Goal: Task Accomplishment & Management: Manage account settings

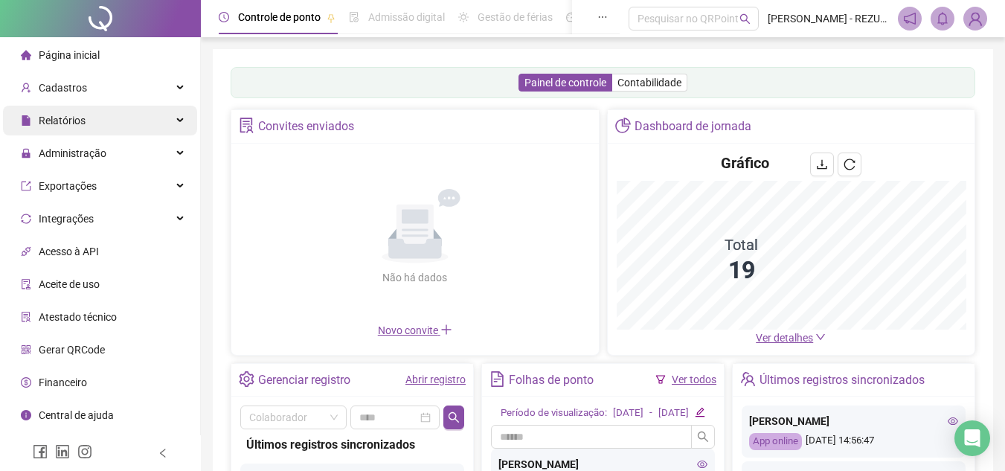
click at [94, 119] on div "Relatórios" at bounding box center [100, 121] width 194 height 30
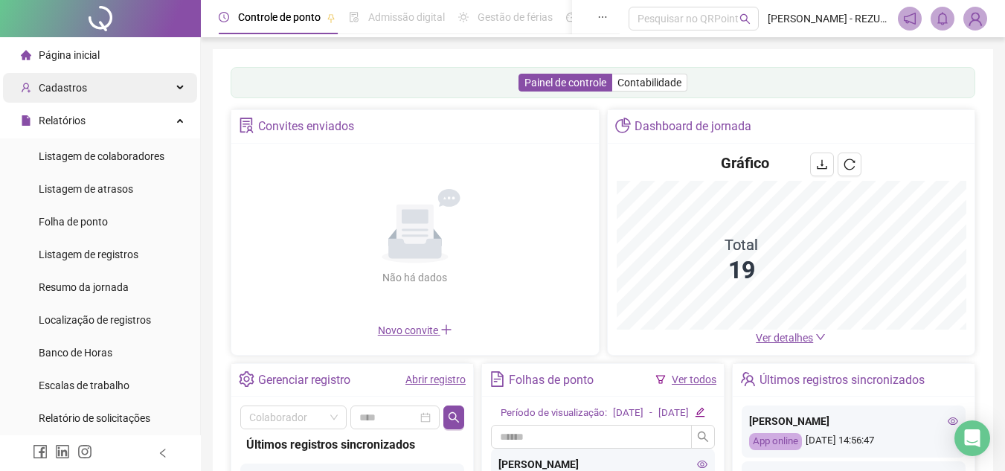
click at [132, 92] on div "Cadastros" at bounding box center [100, 88] width 194 height 30
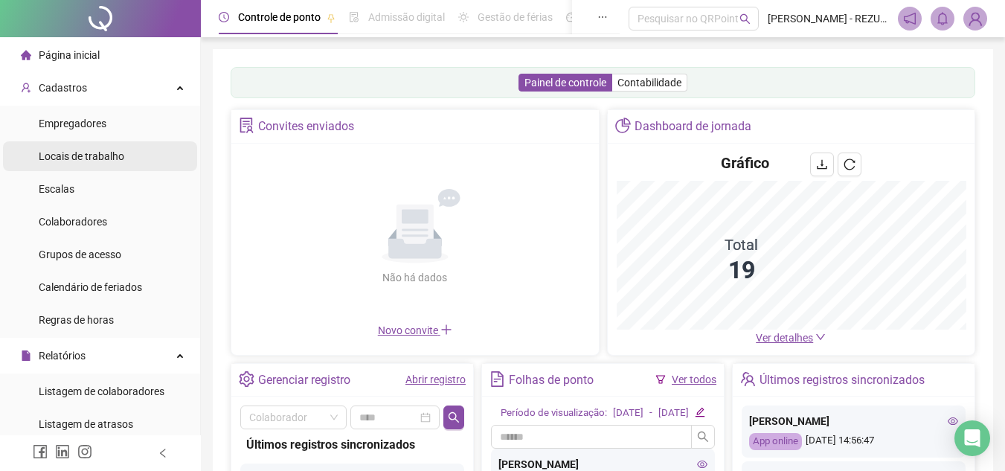
click at [124, 153] on li "Locais de trabalho" at bounding box center [100, 156] width 194 height 30
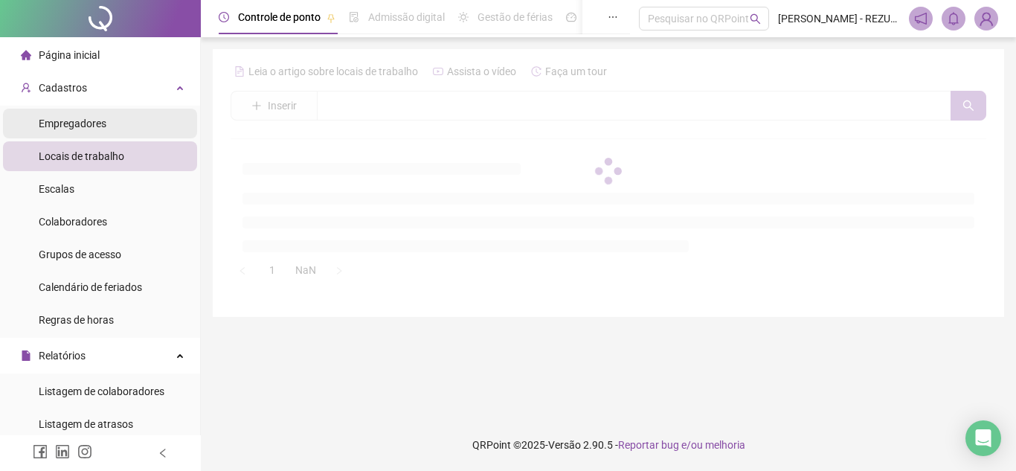
click at [124, 112] on li "Empregadores" at bounding box center [100, 124] width 194 height 30
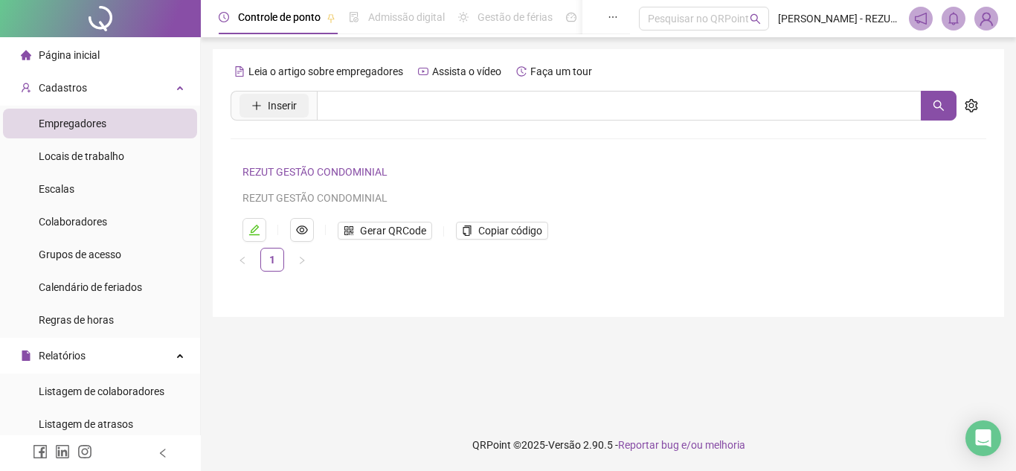
click at [295, 103] on span "Inserir" at bounding box center [282, 105] width 29 height 16
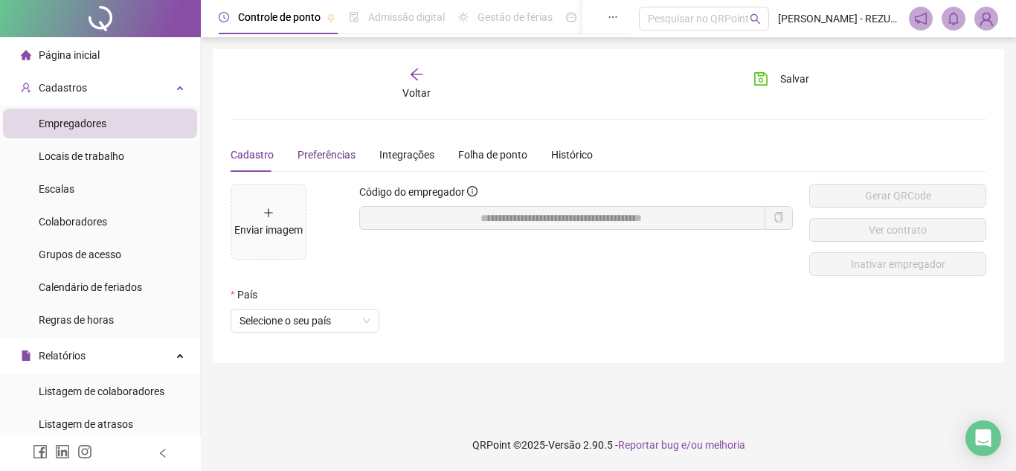
click at [342, 151] on span "Preferências" at bounding box center [327, 155] width 58 height 12
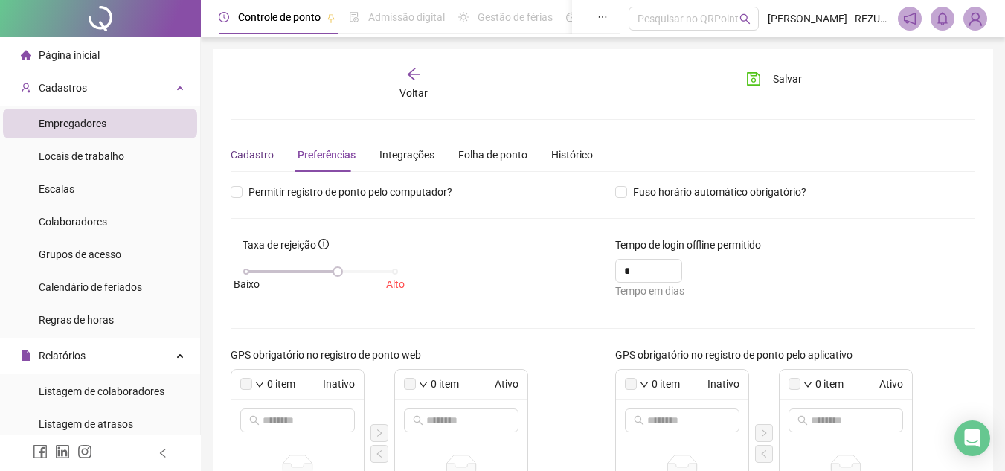
click at [244, 150] on div "Cadastro" at bounding box center [252, 155] width 43 height 16
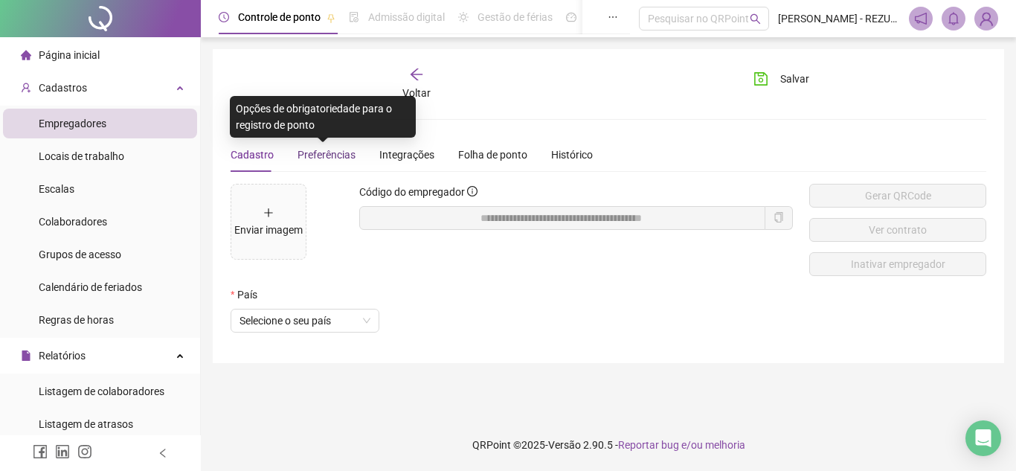
click at [318, 150] on span "Preferências" at bounding box center [327, 155] width 58 height 12
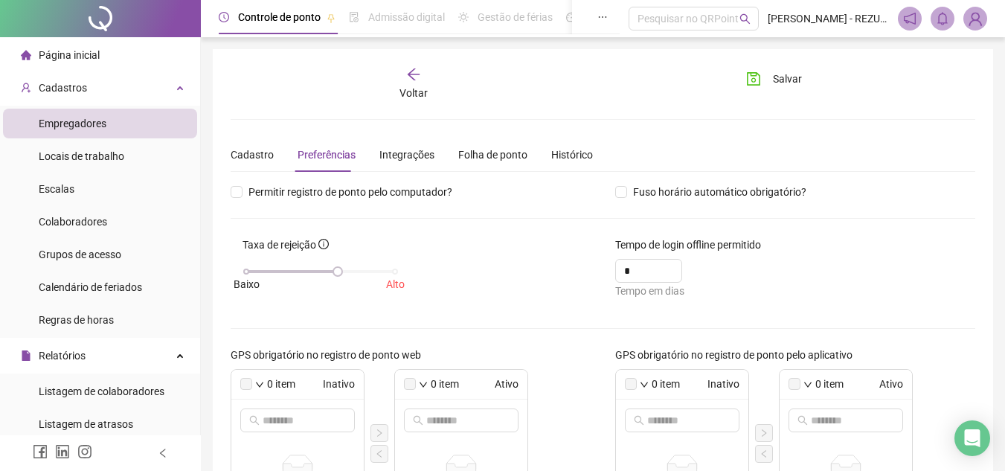
drag, startPoint x: 209, startPoint y: 147, endPoint x: 224, endPoint y: 149, distance: 15.0
click at [235, 153] on div "Cadastro" at bounding box center [252, 155] width 43 height 16
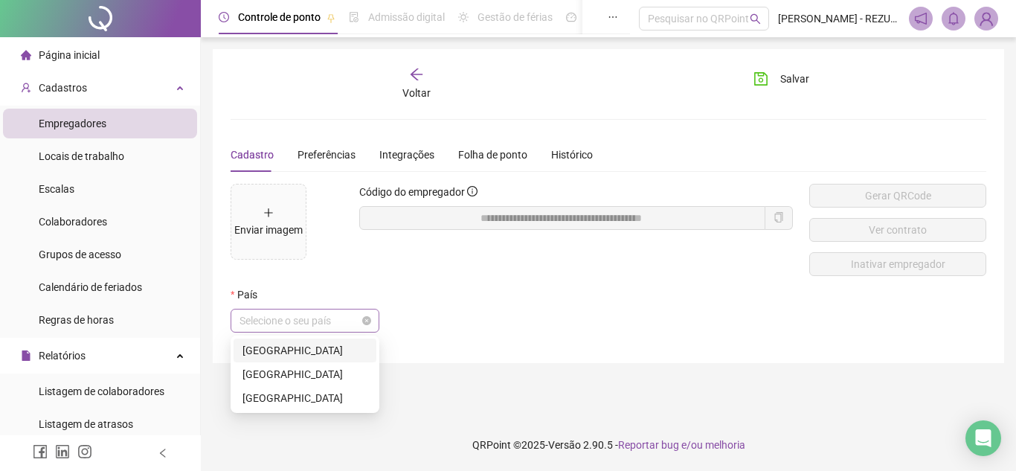
click at [298, 325] on span "Selecione o seu país" at bounding box center [305, 321] width 131 height 22
click at [278, 350] on div "[GEOGRAPHIC_DATA]" at bounding box center [305, 350] width 125 height 16
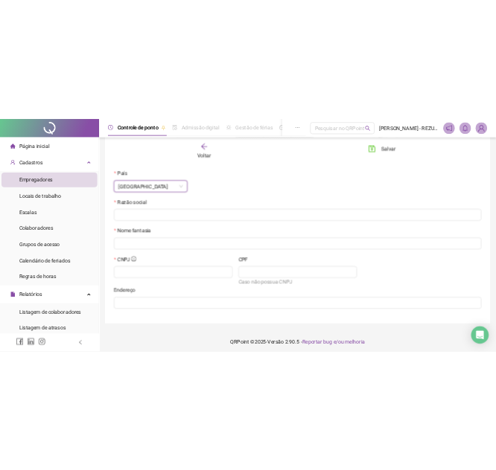
scroll to position [192, 0]
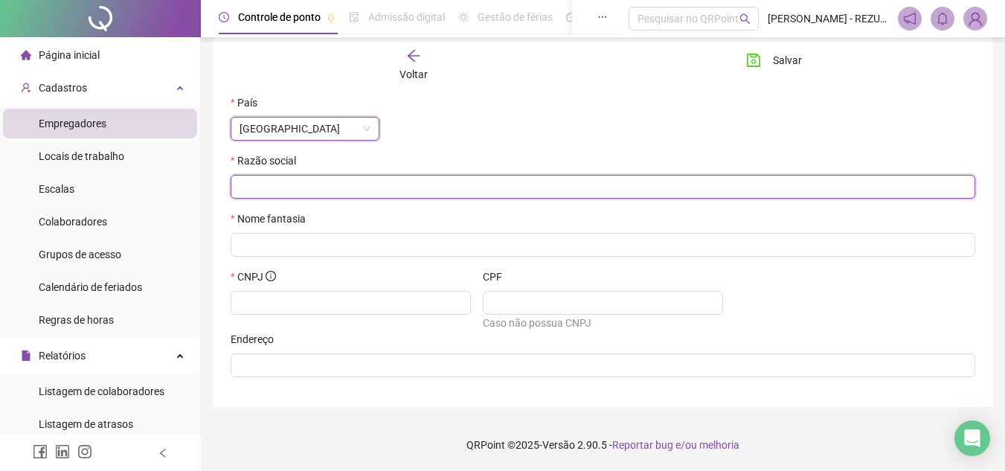
click at [426, 181] on input "text" at bounding box center [602, 187] width 724 height 16
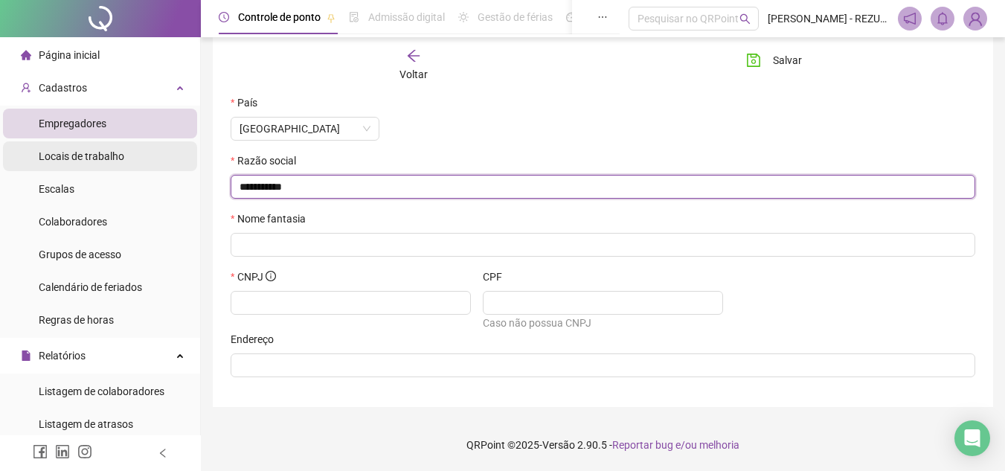
drag, startPoint x: 355, startPoint y: 182, endPoint x: 53, endPoint y: 163, distance: 302.7
click at [52, 166] on div "**********" at bounding box center [502, 139] width 1005 height 663
type input "**********"
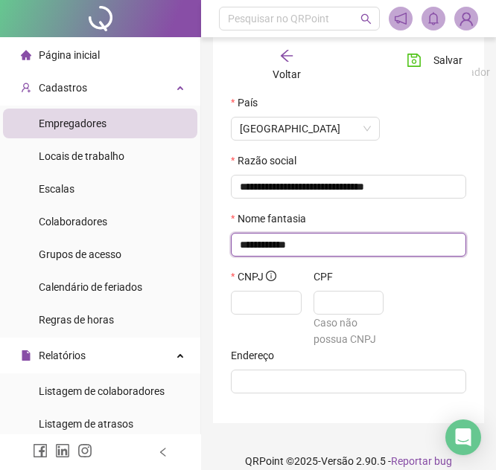
type input "**********"
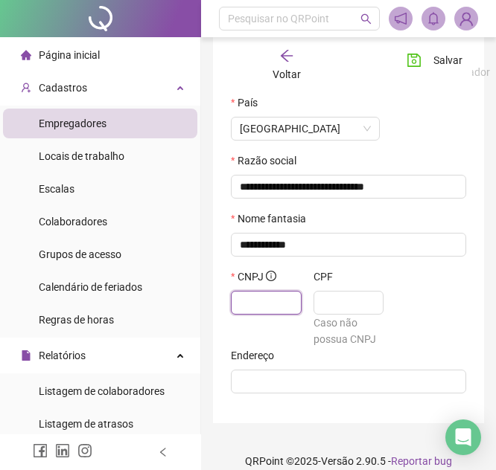
click at [283, 305] on input "text" at bounding box center [265, 303] width 50 height 16
type input "**********"
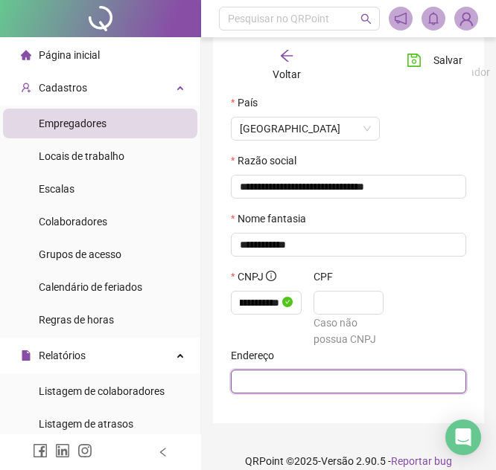
click at [307, 385] on input "text" at bounding box center [347, 382] width 214 height 16
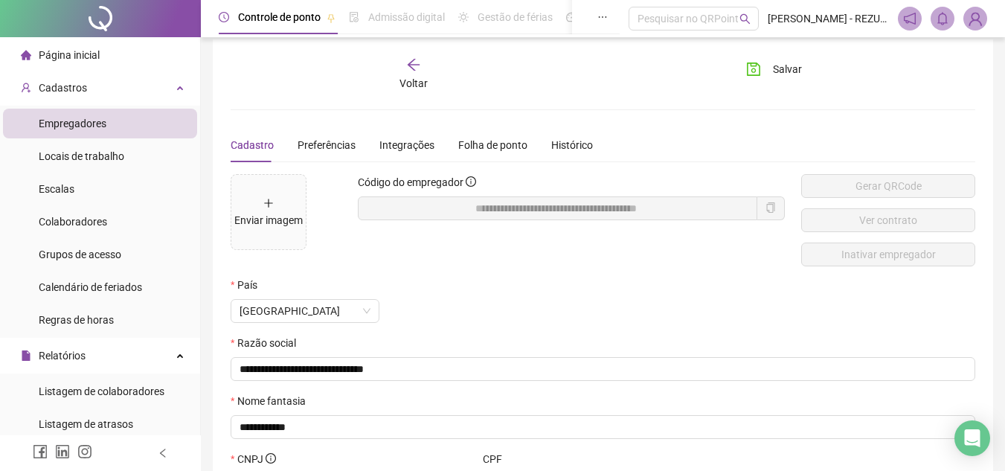
scroll to position [0, 0]
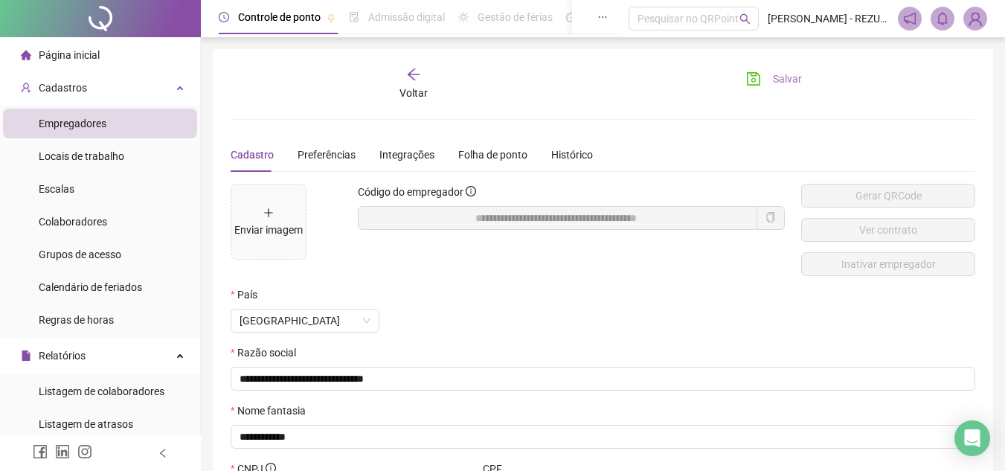
type input "**********"
click at [796, 78] on span "Salvar" at bounding box center [787, 79] width 29 height 16
type input "**********"
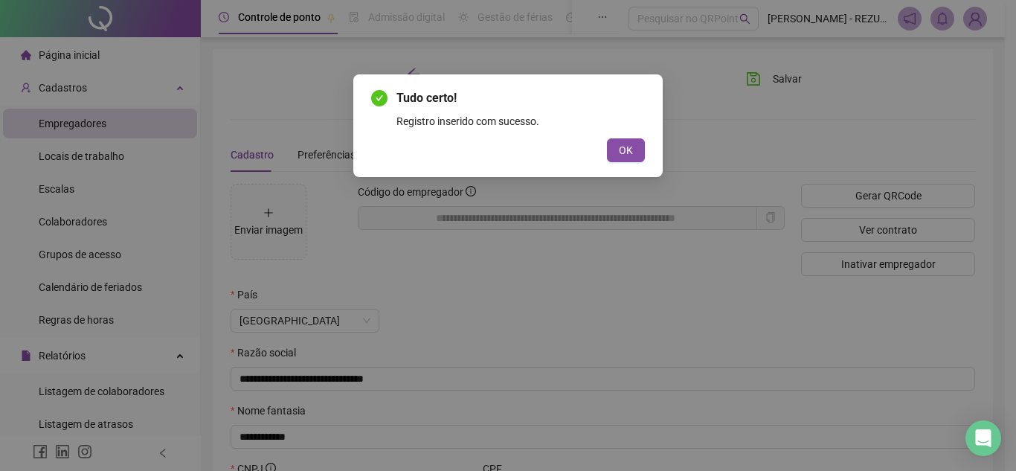
click at [763, 74] on div "Tudo certo! Registro inserido com sucesso. OK" at bounding box center [508, 235] width 1016 height 471
click at [629, 149] on span "OK" at bounding box center [626, 150] width 14 height 16
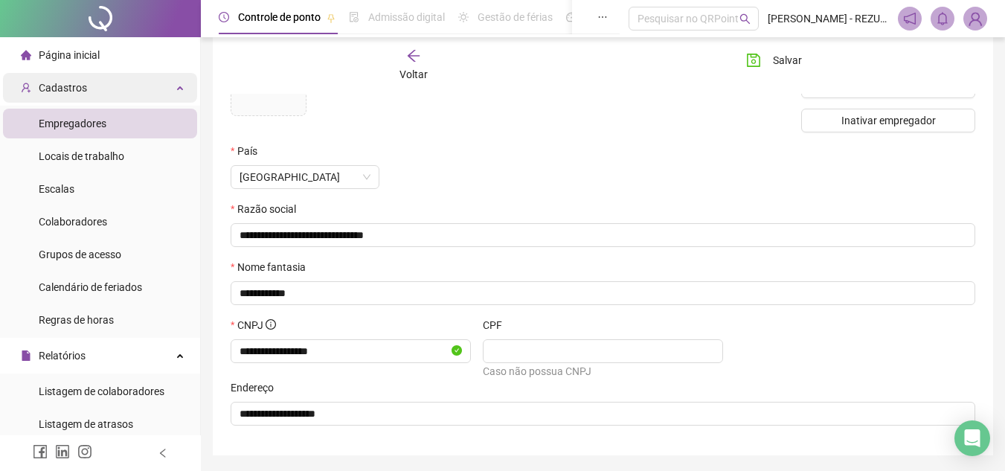
scroll to position [118, 0]
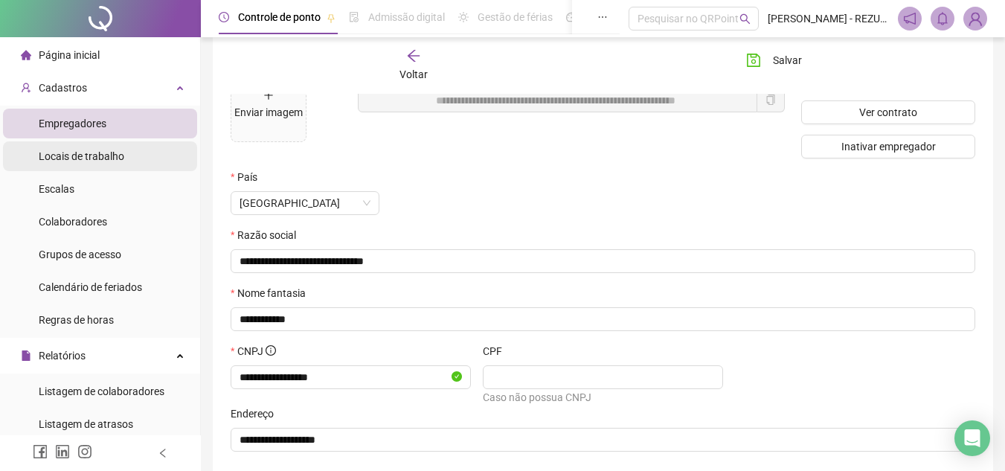
click at [115, 157] on span "Locais de trabalho" at bounding box center [82, 156] width 86 height 12
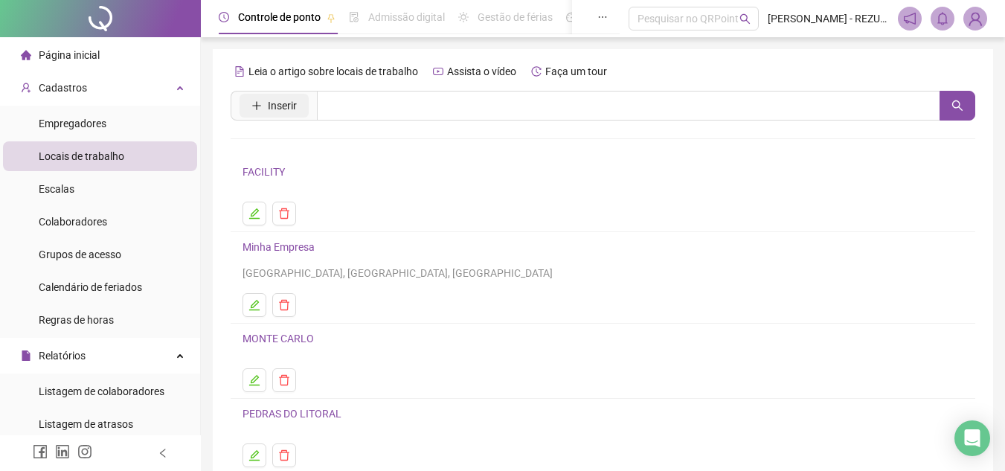
click at [278, 100] on span "Inserir" at bounding box center [282, 105] width 29 height 16
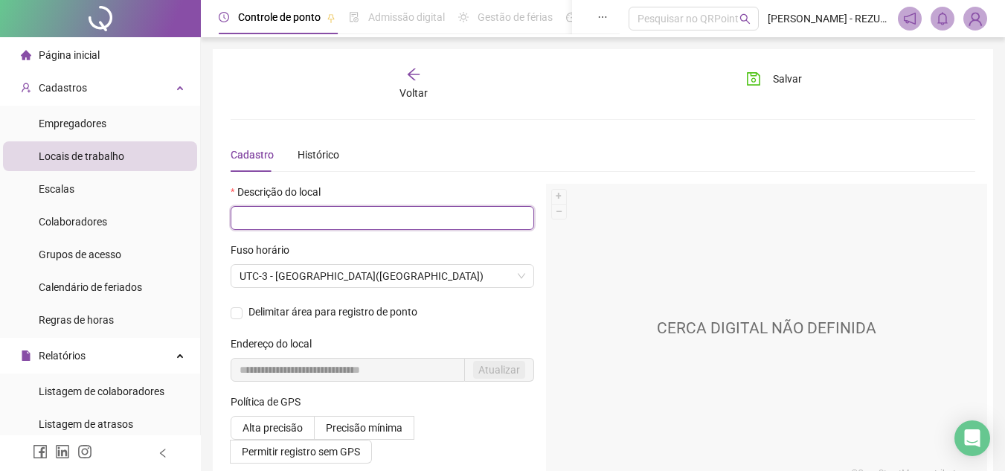
click at [307, 214] on input "text" at bounding box center [383, 218] width 304 height 24
type input "*******"
click at [337, 211] on input "*******" at bounding box center [383, 218] width 304 height 24
drag, startPoint x: 337, startPoint y: 211, endPoint x: 122, endPoint y: 209, distance: 215.0
click at [111, 212] on div "Página inicial Cadastros Empregadores Locais de trabalho Escalas Colaboradores …" at bounding box center [502, 281] width 1005 height 563
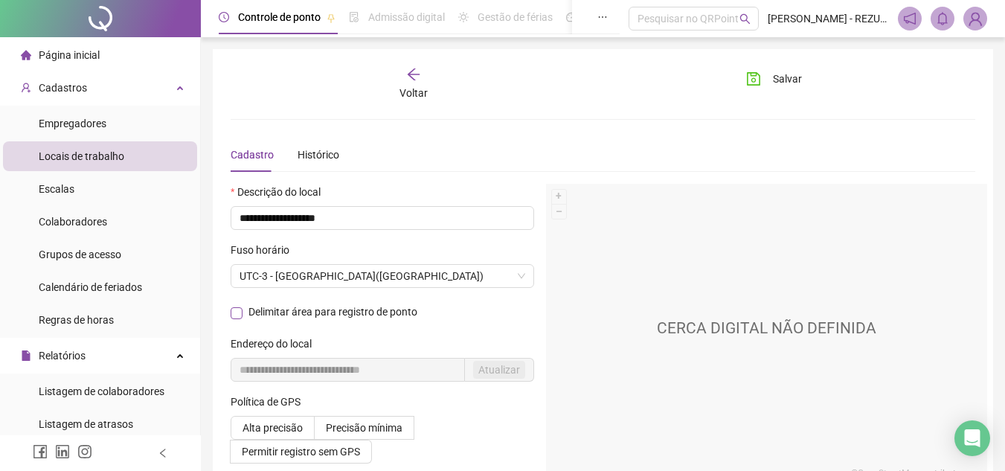
click at [243, 315] on span "Delimitar área para registro de ponto" at bounding box center [333, 311] width 181 height 9
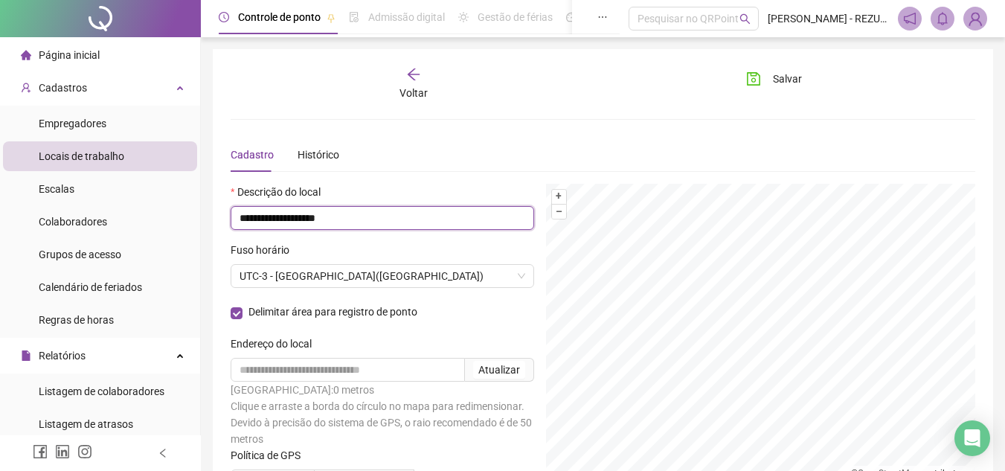
drag, startPoint x: 374, startPoint y: 218, endPoint x: 117, endPoint y: 162, distance: 262.7
click at [112, 170] on div "**********" at bounding box center [502, 305] width 1005 height 611
type input "**********"
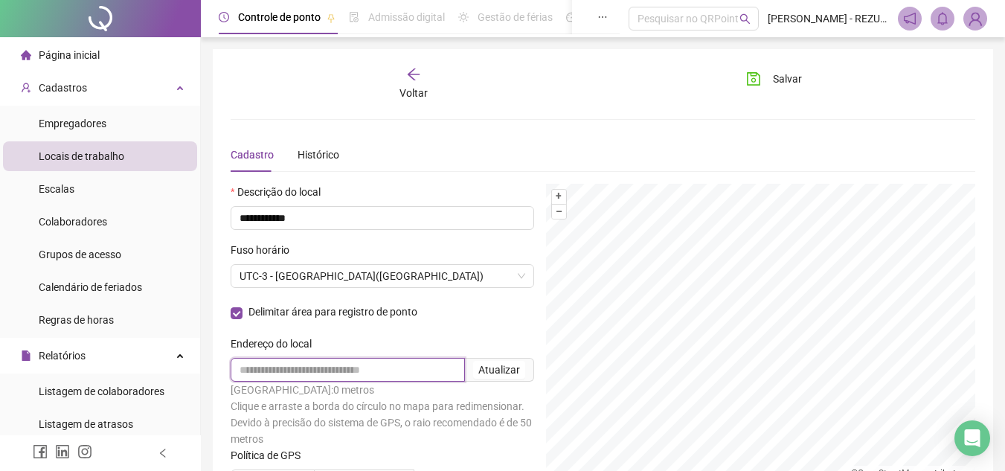
click at [295, 363] on input "text" at bounding box center [348, 370] width 234 height 24
drag, startPoint x: 528, startPoint y: 361, endPoint x: 516, endPoint y: 362, distance: 12.7
click at [516, 362] on span "Atualizar" at bounding box center [499, 370] width 69 height 24
click at [516, 362] on div "Atualizar" at bounding box center [499, 370] width 42 height 16
click at [380, 370] on input "**********" at bounding box center [348, 370] width 234 height 24
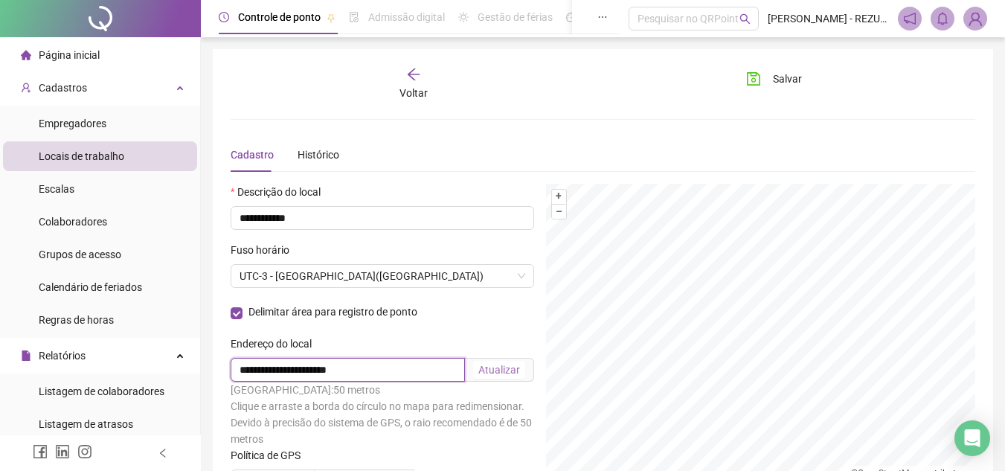
type input "**********"
click at [482, 370] on div "Atualizar" at bounding box center [499, 370] width 42 height 16
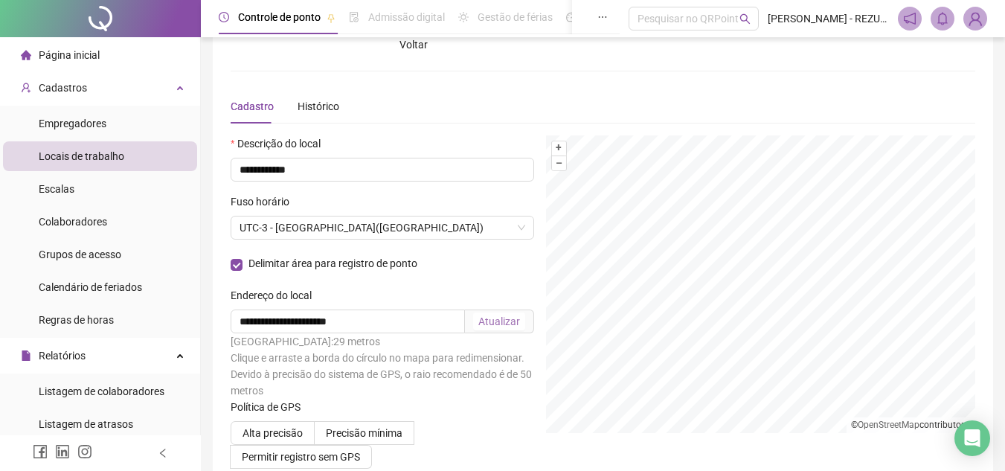
scroll to position [140, 0]
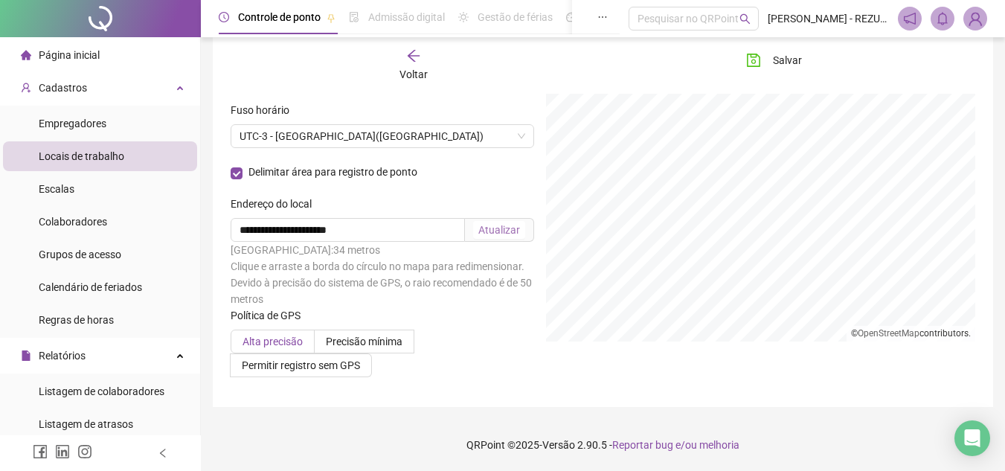
click at [282, 341] on span "Alta precisão" at bounding box center [273, 342] width 60 height 12
click at [373, 344] on span "Precisão mínima" at bounding box center [364, 342] width 77 height 12
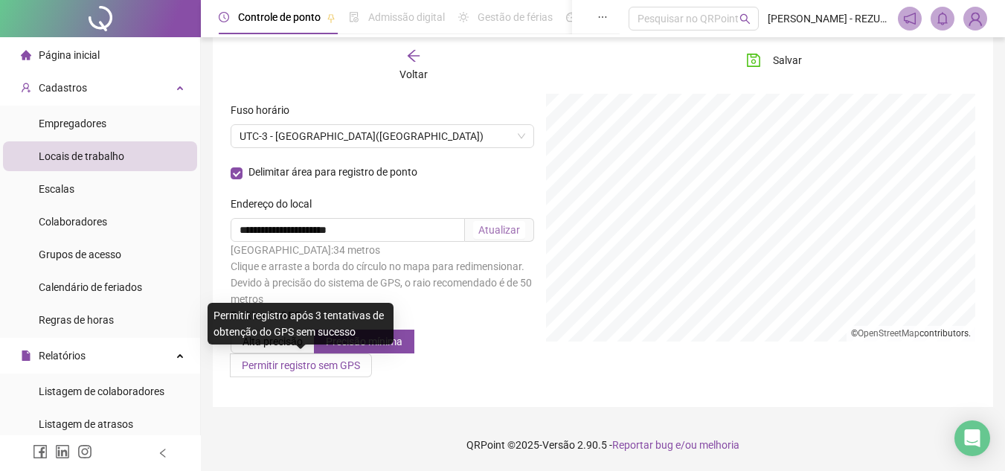
click at [350, 360] on span "Permitir registro sem GPS" at bounding box center [301, 365] width 118 height 12
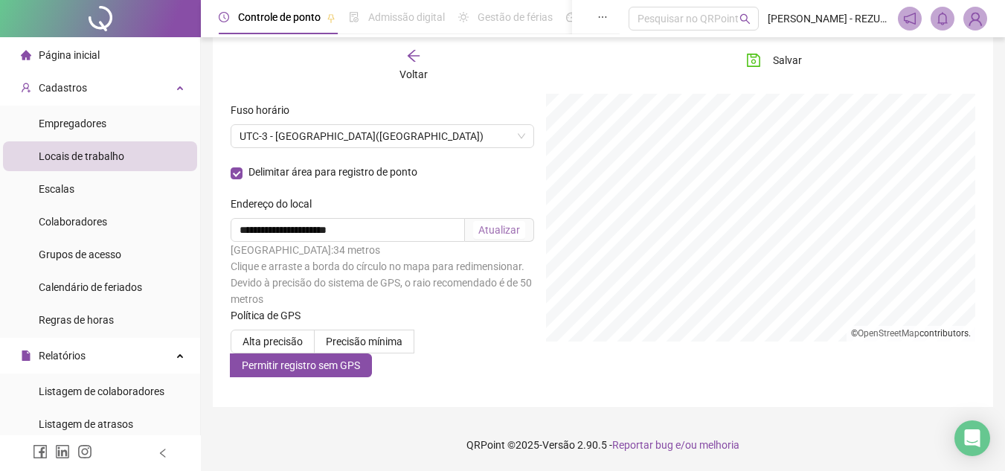
click at [436, 310] on div "Política de GPS" at bounding box center [383, 318] width 304 height 22
click at [296, 337] on span "Alta precisão" at bounding box center [273, 342] width 60 height 12
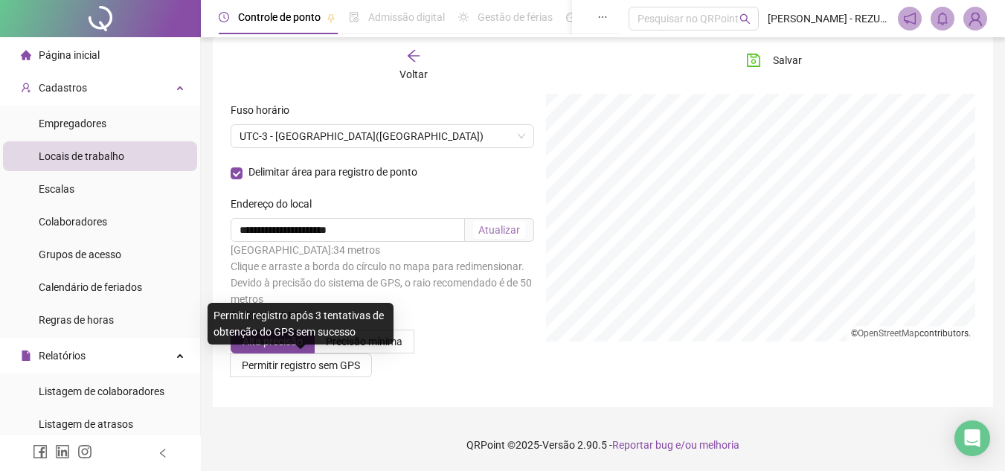
click at [352, 342] on div "Permitir registro após 3 tentativas de obtenção do GPS sem sucesso" at bounding box center [301, 324] width 186 height 42
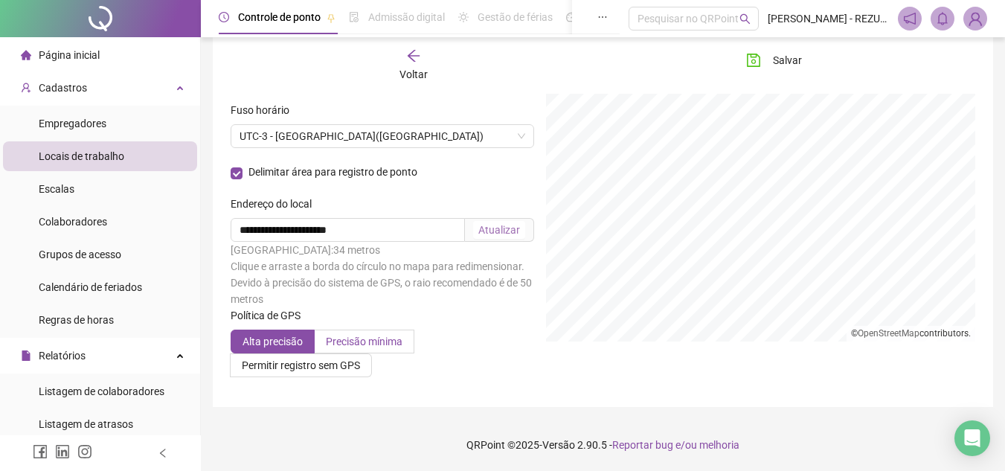
click at [411, 342] on label "Precisão mínima" at bounding box center [365, 342] width 100 height 24
click at [279, 342] on span "Alta precisão" at bounding box center [273, 342] width 60 height 12
click at [754, 63] on icon "save" at bounding box center [753, 60] width 15 height 15
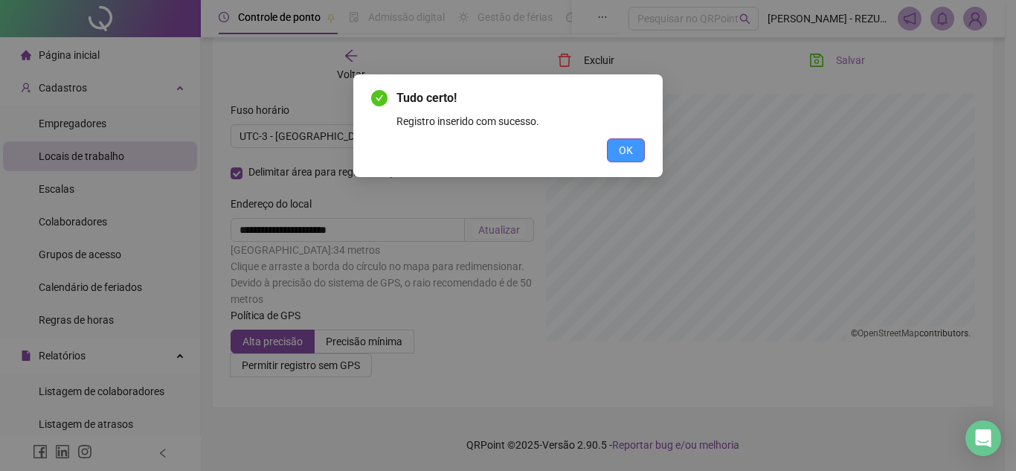
click at [635, 151] on button "OK" at bounding box center [626, 150] width 38 height 24
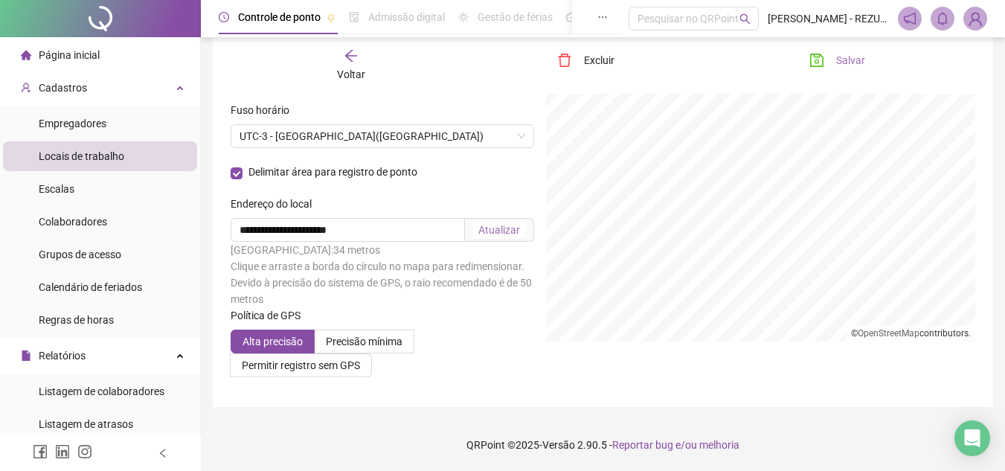
click at [41, 57] on span "Página inicial" at bounding box center [69, 55] width 61 height 12
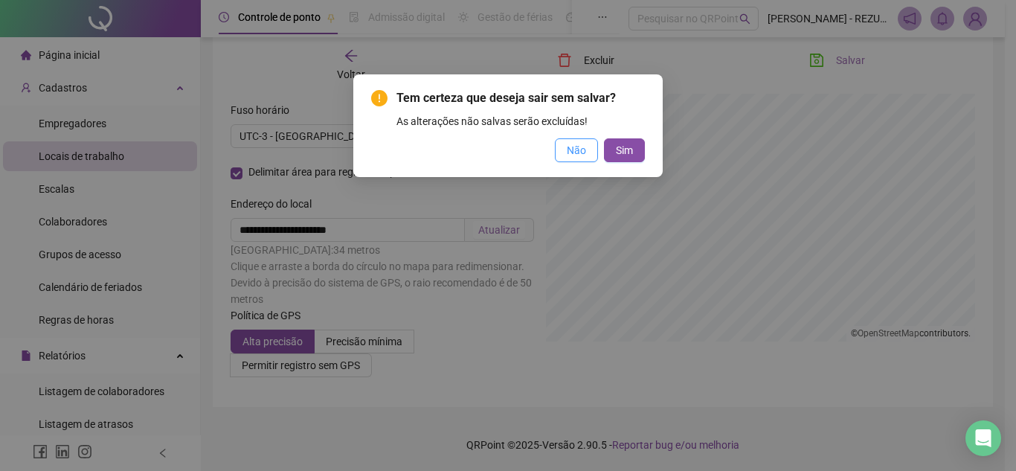
click at [570, 147] on span "Não" at bounding box center [576, 150] width 19 height 16
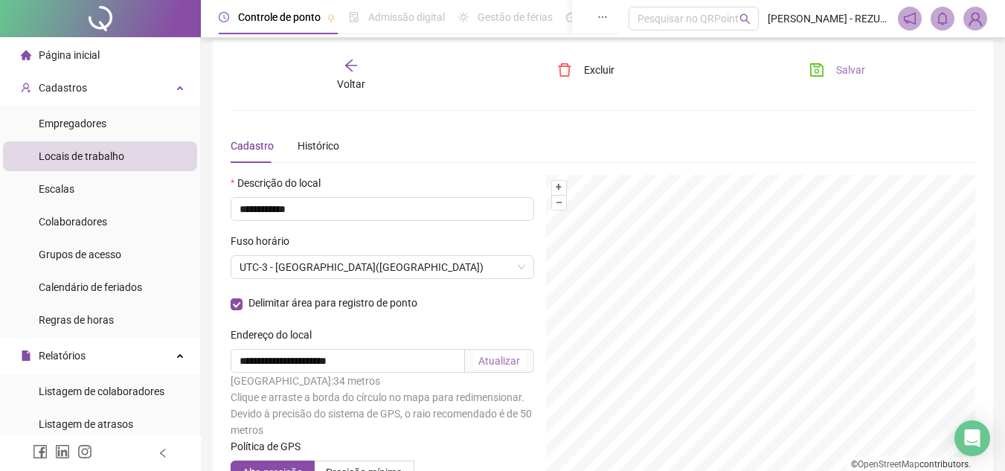
scroll to position [0, 0]
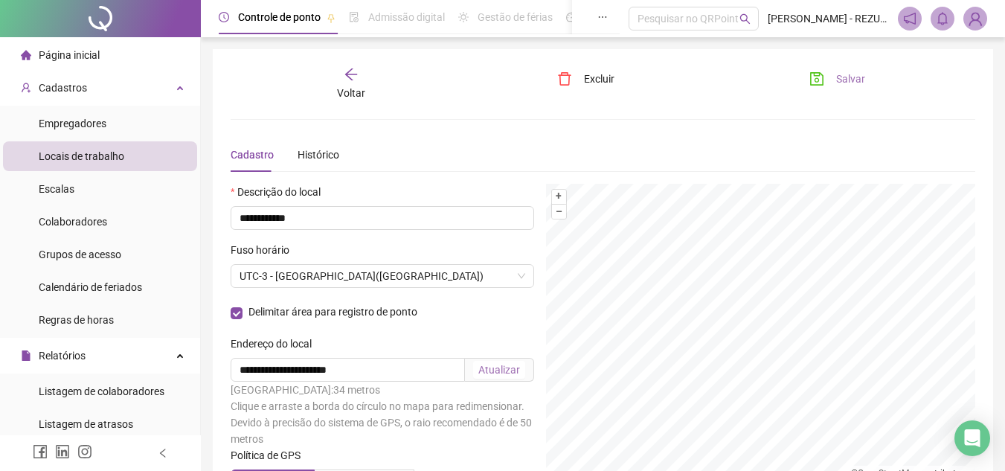
click at [835, 74] on button "Salvar" at bounding box center [837, 79] width 78 height 24
drag, startPoint x: 394, startPoint y: 83, endPoint x: 348, endPoint y: 71, distance: 46.7
click at [348, 71] on div "Voltar" at bounding box center [351, 84] width 115 height 34
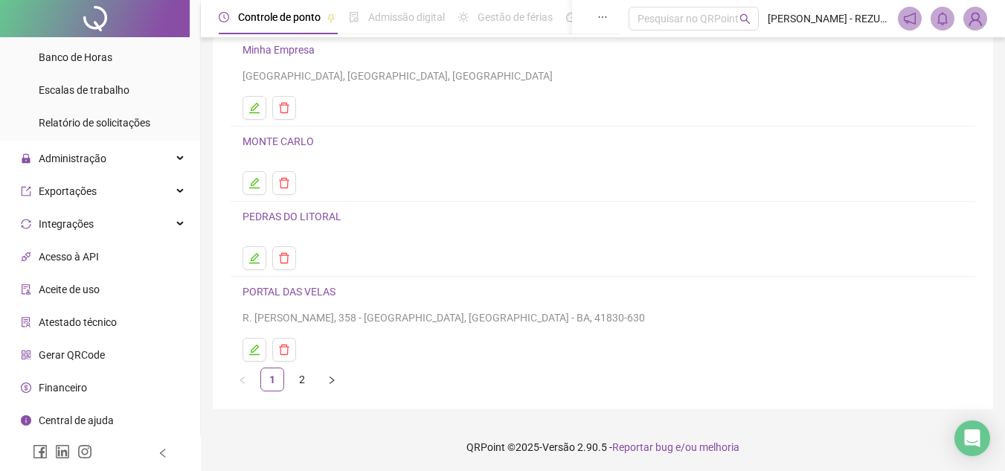
scroll to position [199, 0]
drag, startPoint x: 89, startPoint y: 374, endPoint x: 86, endPoint y: 386, distance: 12.1
click at [88, 378] on li "Financeiro" at bounding box center [100, 388] width 194 height 30
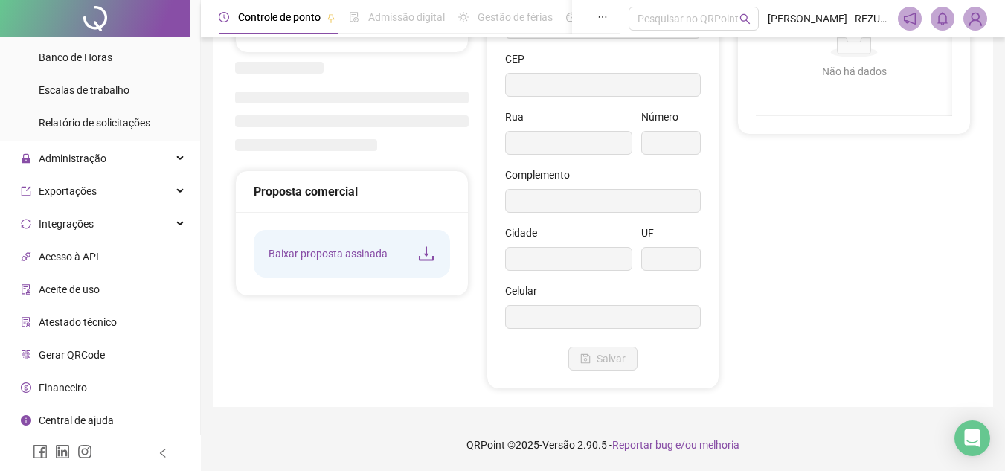
scroll to position [192, 0]
click at [86, 386] on li "Financeiro" at bounding box center [100, 388] width 194 height 30
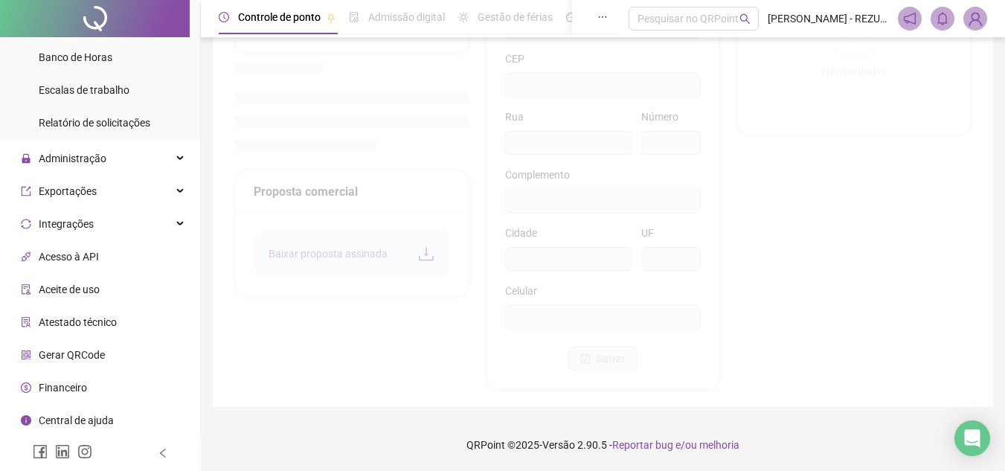
type input "**********"
type input "****"
type input "**********"
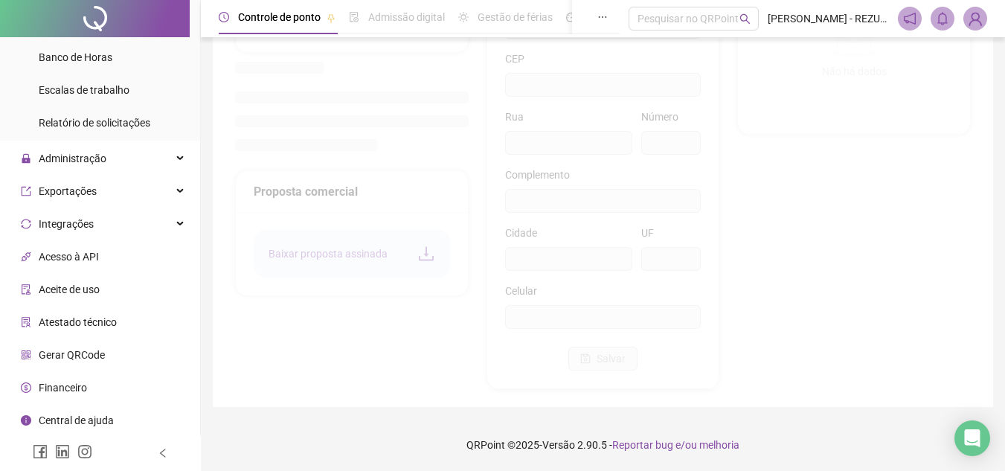
type input "********"
type input "**"
type input "*********"
type input "**********"
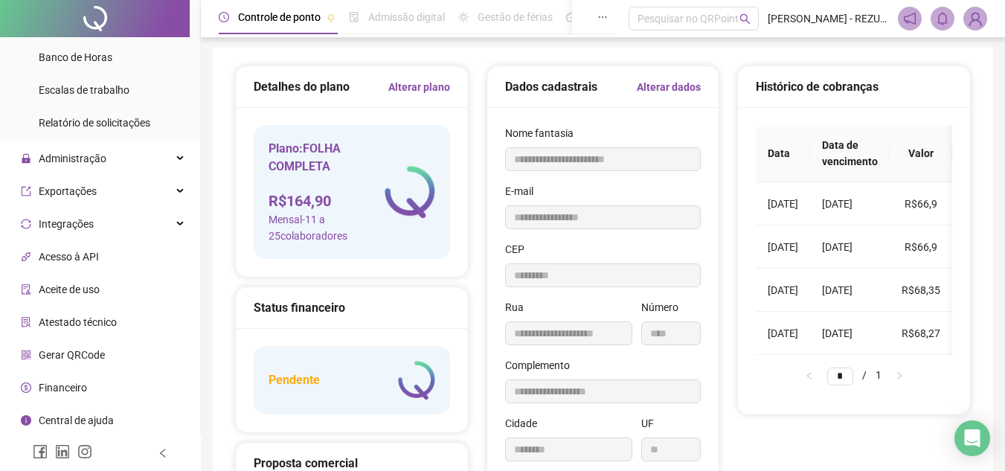
scroll to position [0, 0]
click at [430, 91] on link "Alterar plano" at bounding box center [419, 88] width 62 height 16
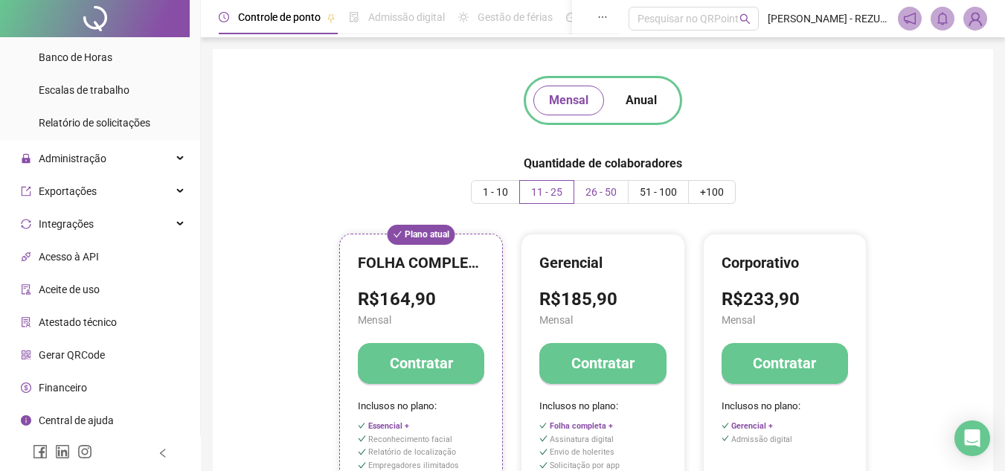
click at [608, 196] on span "26 - 50" at bounding box center [601, 192] width 31 height 12
click at [545, 197] on span "11 - 25" at bounding box center [546, 192] width 31 height 12
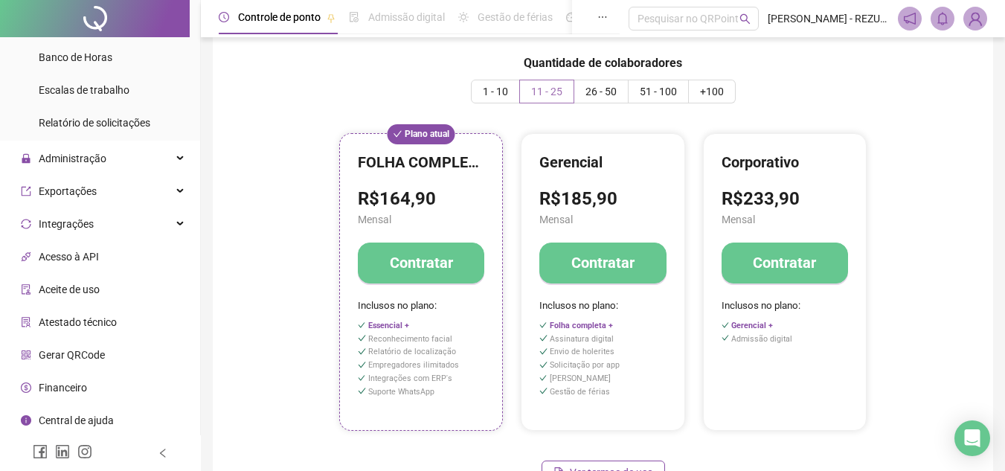
scroll to position [74, 0]
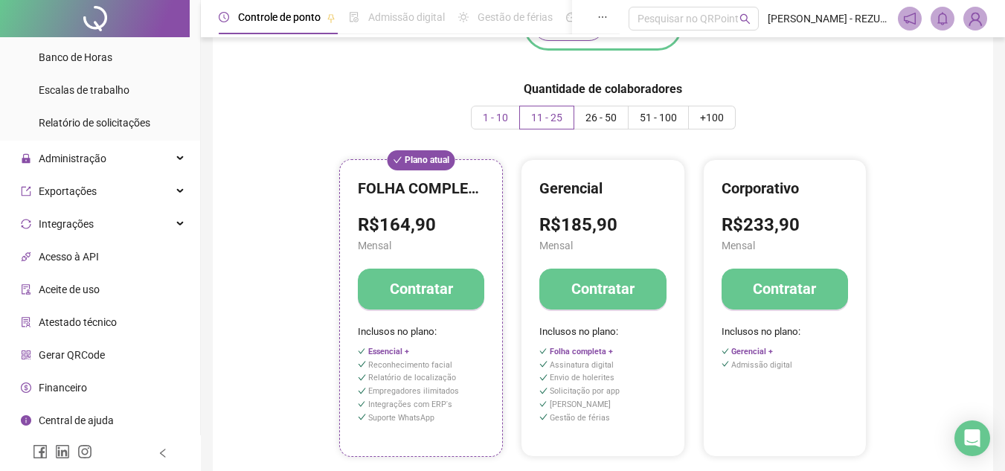
click at [501, 112] on span "1 - 10" at bounding box center [495, 118] width 25 height 12
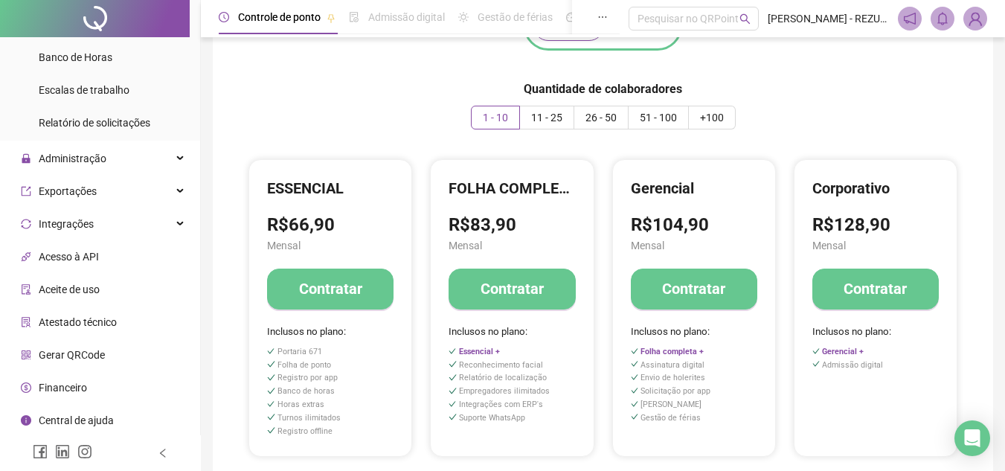
drag, startPoint x: 538, startPoint y: 116, endPoint x: 517, endPoint y: 138, distance: 30.0
click at [538, 118] on span "11 - 25" at bounding box center [546, 118] width 31 height 12
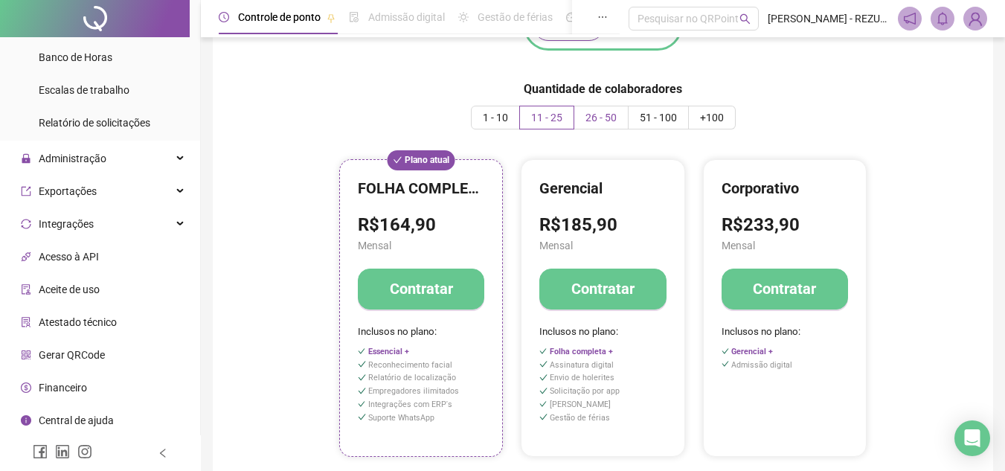
click at [612, 125] on label "26 - 50" at bounding box center [601, 118] width 54 height 24
drag, startPoint x: 542, startPoint y: 111, endPoint x: 537, endPoint y: 124, distance: 13.4
click at [542, 112] on span "11 - 25" at bounding box center [546, 118] width 31 height 12
click at [590, 120] on span "26 - 50" at bounding box center [601, 118] width 31 height 12
click at [558, 118] on span "11 - 25" at bounding box center [546, 118] width 31 height 12
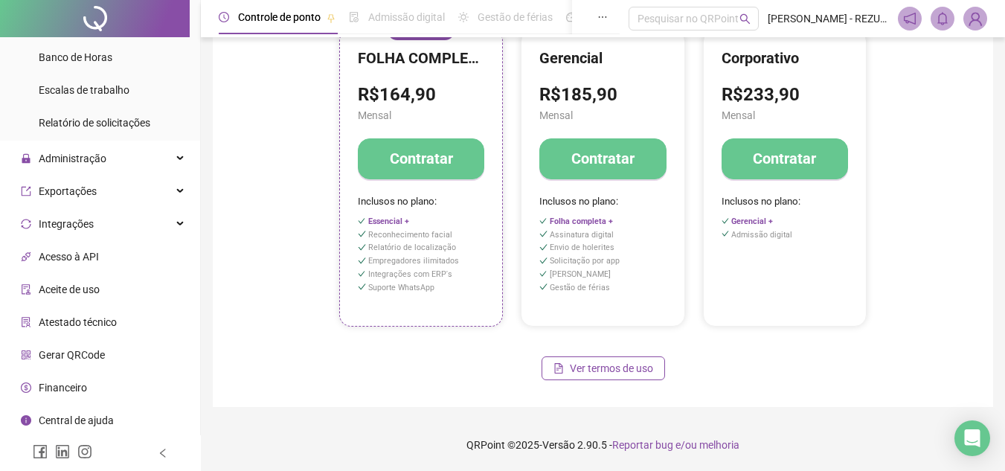
scroll to position [167, 0]
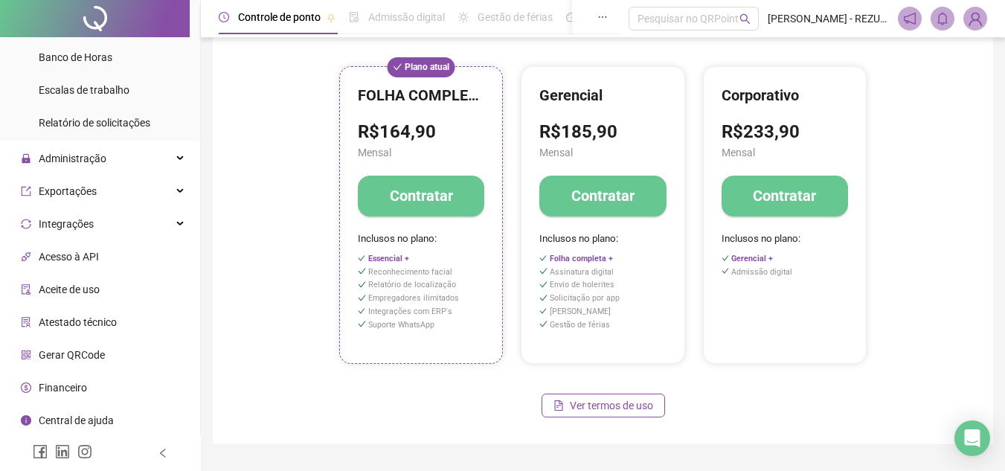
drag, startPoint x: 423, startPoint y: 83, endPoint x: 408, endPoint y: 138, distance: 56.3
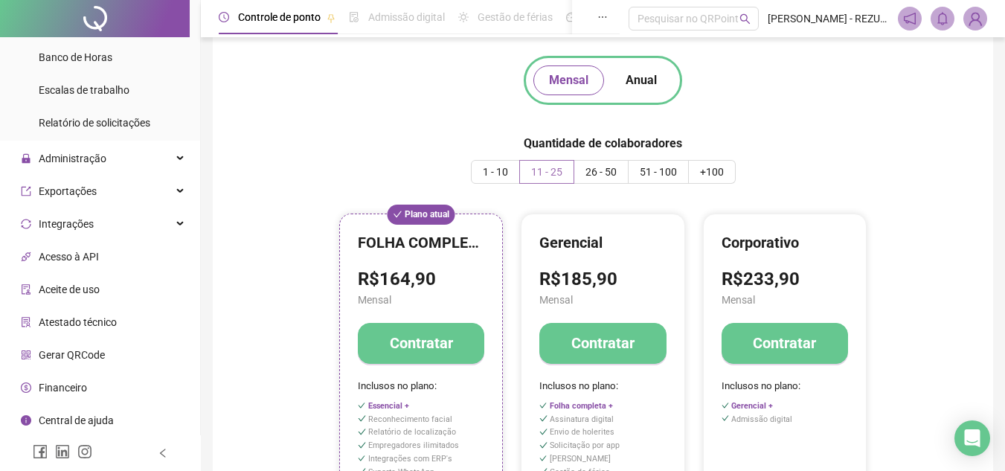
scroll to position [19, 0]
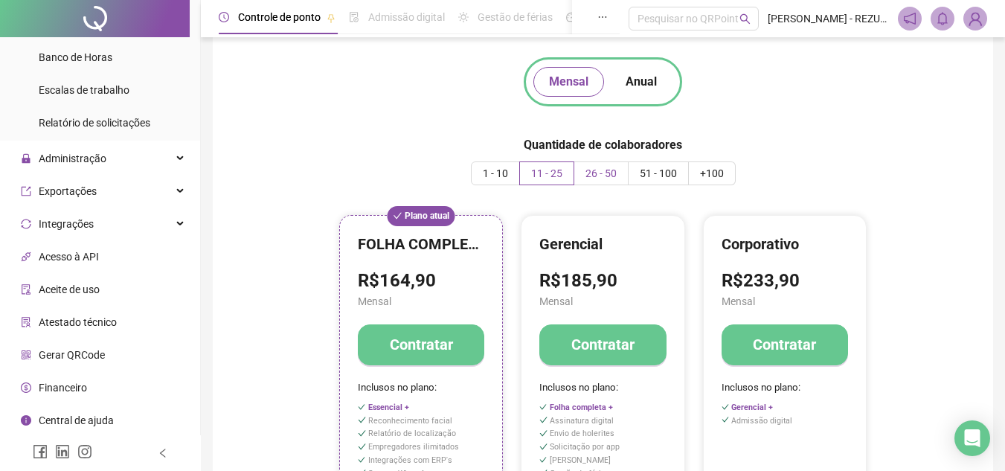
click at [592, 176] on span "26 - 50" at bounding box center [601, 173] width 31 height 12
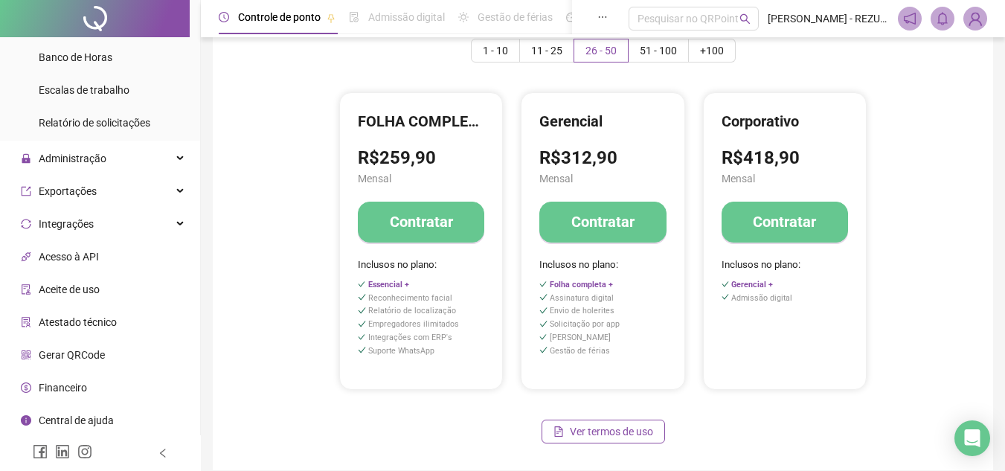
scroll to position [167, 0]
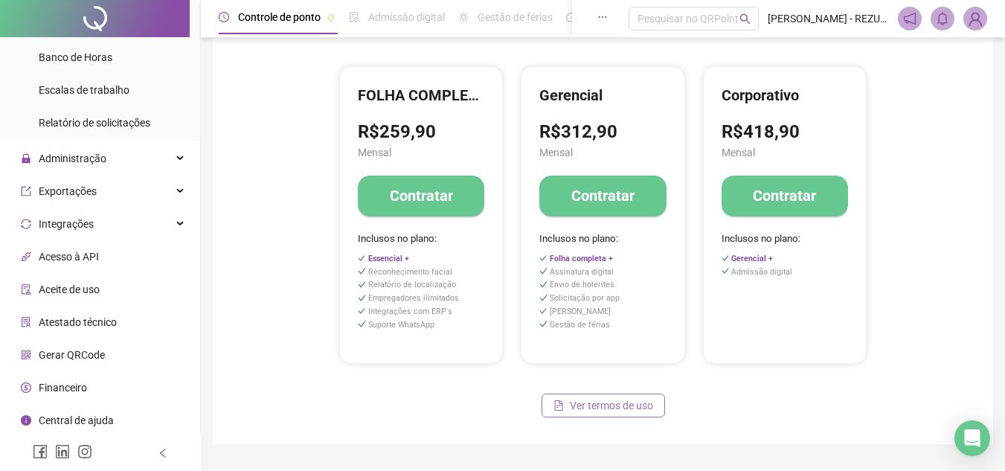
click at [606, 406] on span "Ver termos de uso" at bounding box center [611, 405] width 83 height 16
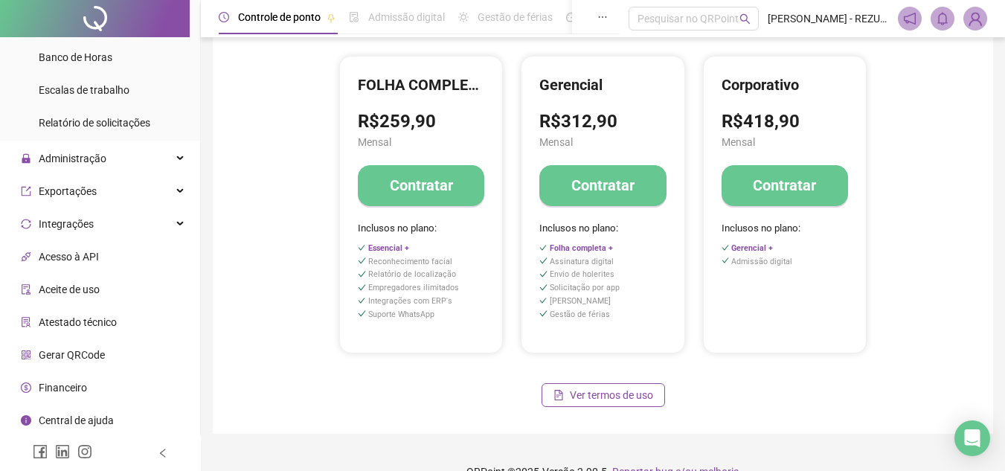
scroll to position [130, 0]
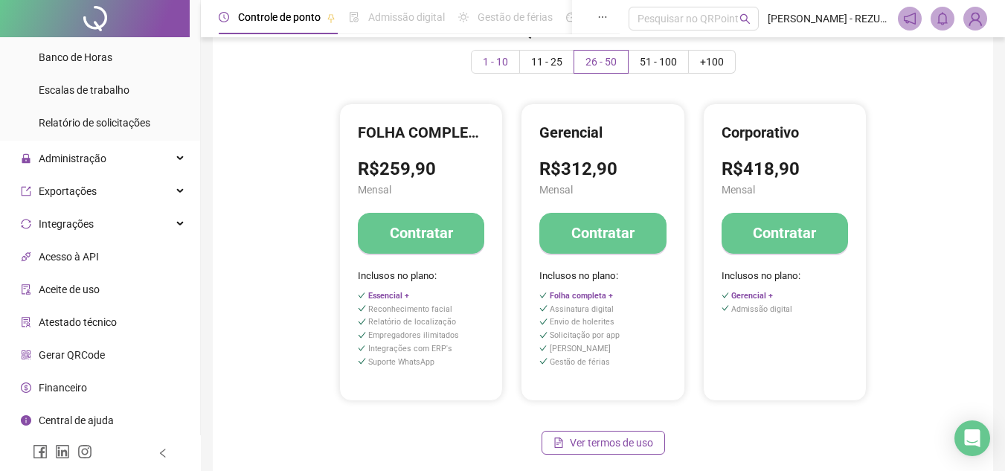
click at [505, 56] on span "1 - 10" at bounding box center [495, 62] width 25 height 12
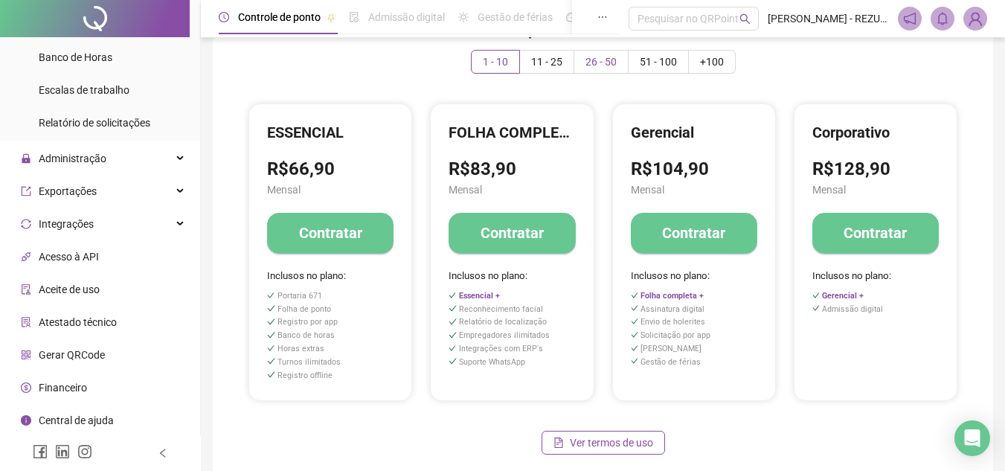
click at [595, 64] on span "26 - 50" at bounding box center [601, 62] width 31 height 12
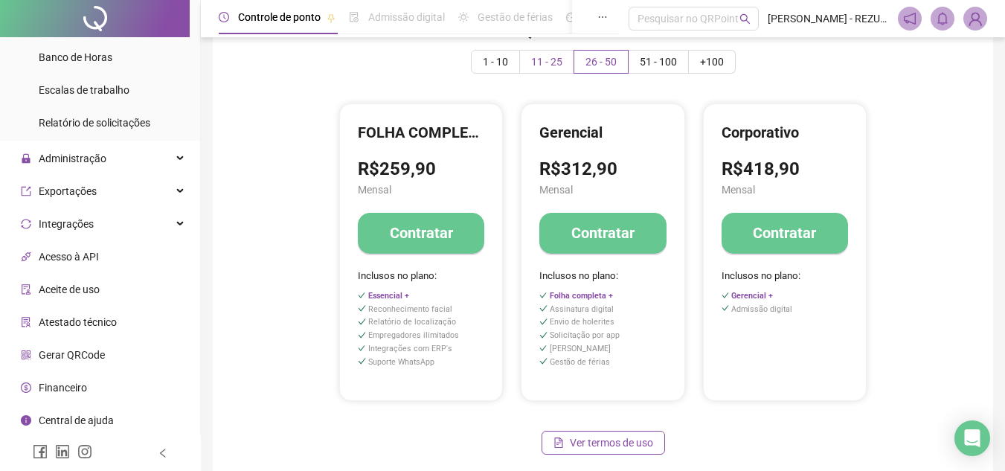
click at [543, 70] on label "11 - 25" at bounding box center [547, 62] width 54 height 24
click at [542, 66] on span "11 - 25" at bounding box center [546, 62] width 31 height 12
drag, startPoint x: 611, startPoint y: 63, endPoint x: 553, endPoint y: 102, distance: 69.8
click at [610, 63] on span "26 - 50" at bounding box center [601, 62] width 31 height 12
drag, startPoint x: 551, startPoint y: 73, endPoint x: 547, endPoint y: 65, distance: 8.3
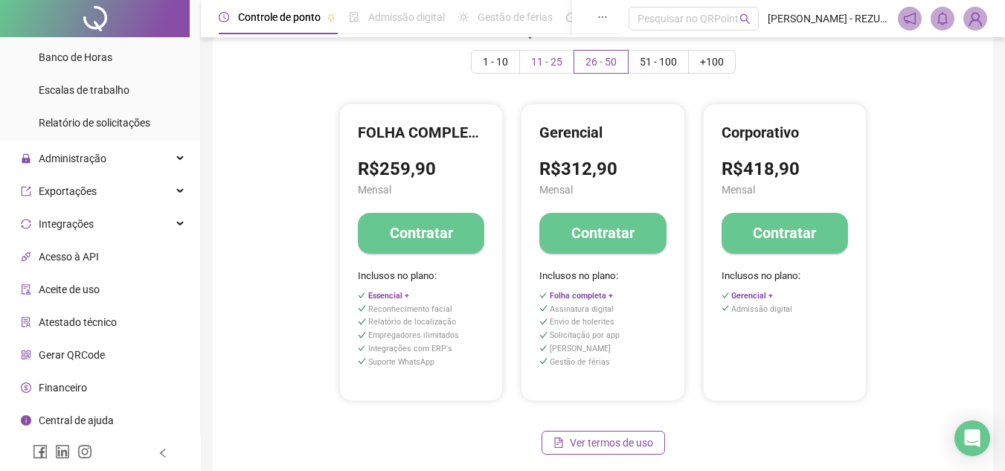
click at [551, 71] on label "11 - 25" at bounding box center [547, 62] width 54 height 24
drag, startPoint x: 547, startPoint y: 63, endPoint x: 449, endPoint y: 159, distance: 136.8
click at [545, 65] on span "11 - 25" at bounding box center [546, 62] width 31 height 12
click at [618, 54] on label "26 - 50" at bounding box center [601, 62] width 54 height 24
click at [534, 56] on span "11 - 25" at bounding box center [546, 62] width 31 height 12
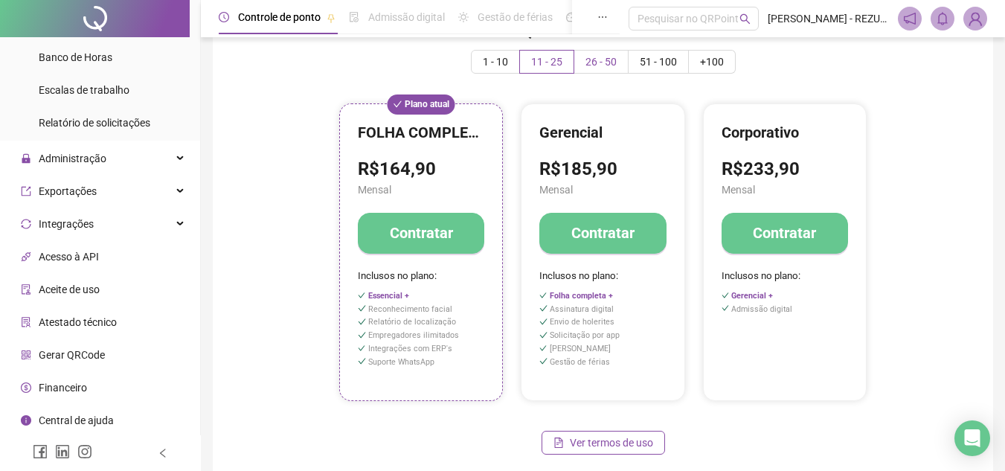
click at [589, 57] on span "26 - 50" at bounding box center [601, 62] width 31 height 12
click at [559, 54] on label "11 - 25" at bounding box center [547, 62] width 54 height 24
click at [506, 57] on span "1 - 10" at bounding box center [495, 62] width 25 height 12
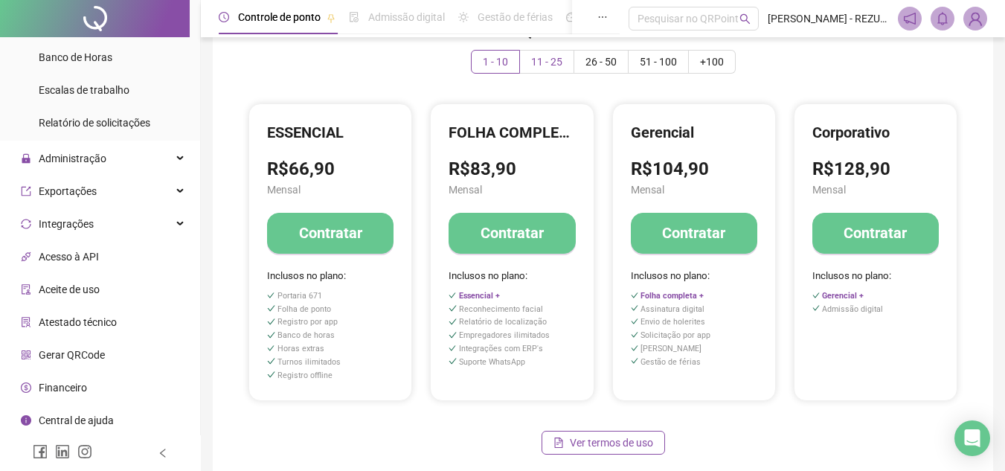
click at [539, 61] on span "11 - 25" at bounding box center [546, 62] width 31 height 12
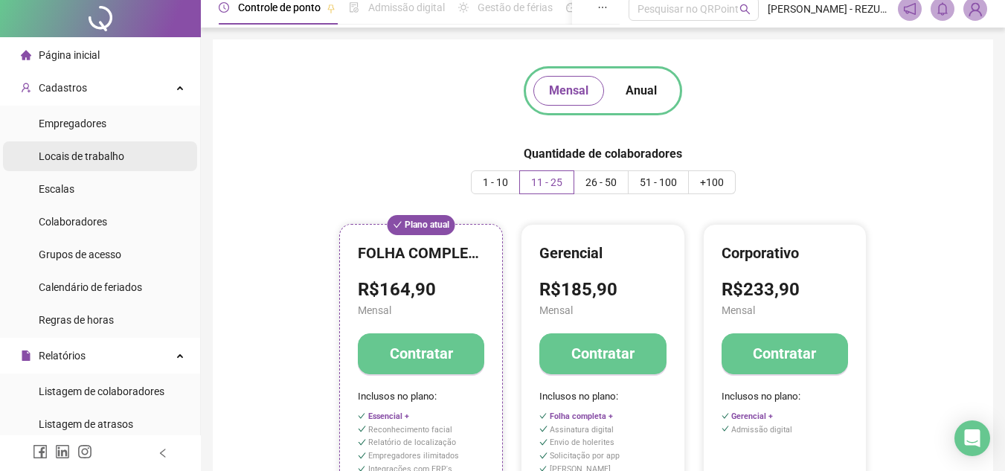
scroll to position [0, 0]
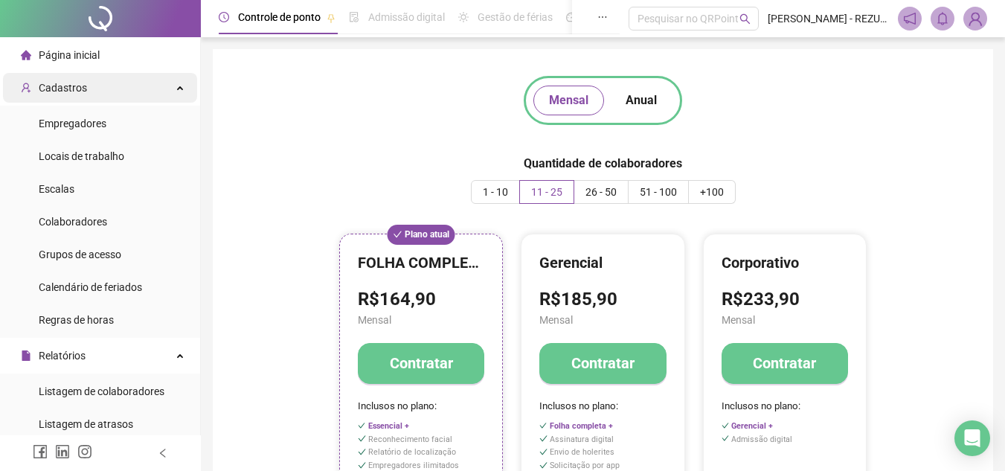
click at [114, 96] on div "Cadastros" at bounding box center [100, 88] width 194 height 30
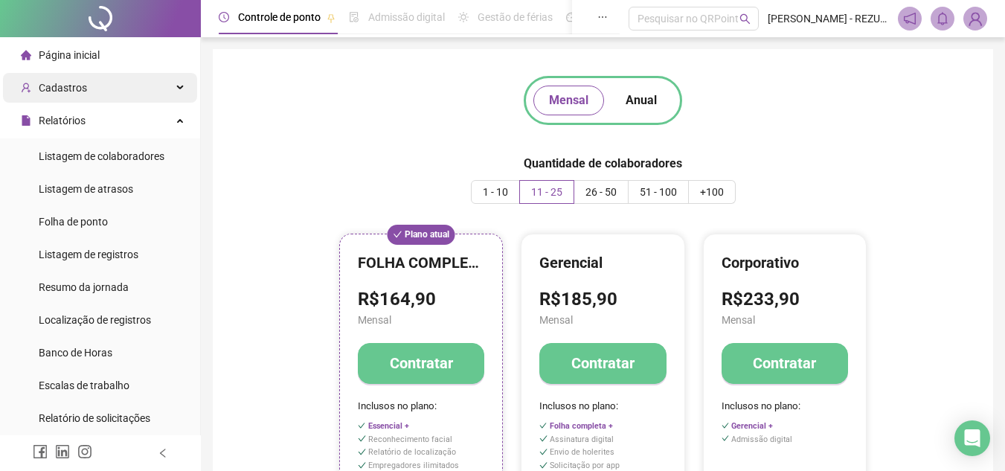
click at [114, 96] on div "Cadastros" at bounding box center [100, 88] width 194 height 30
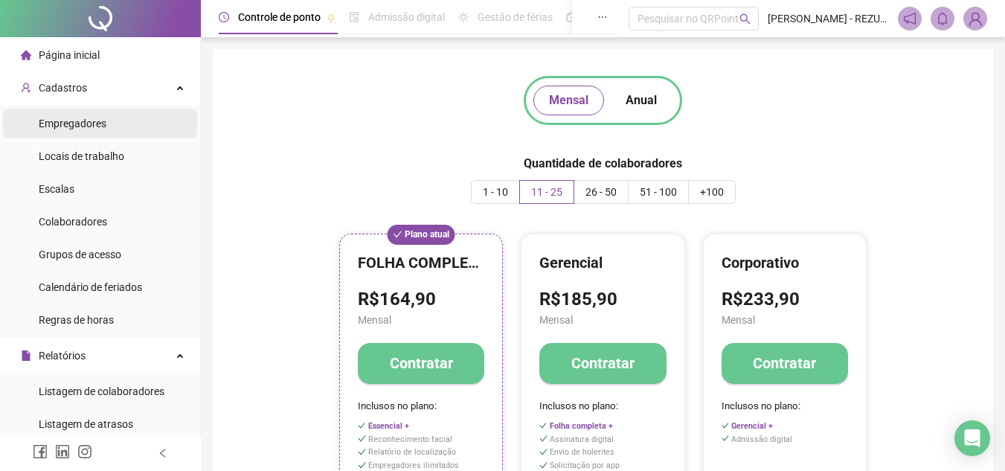
click at [92, 137] on div "Empregadores" at bounding box center [73, 124] width 68 height 30
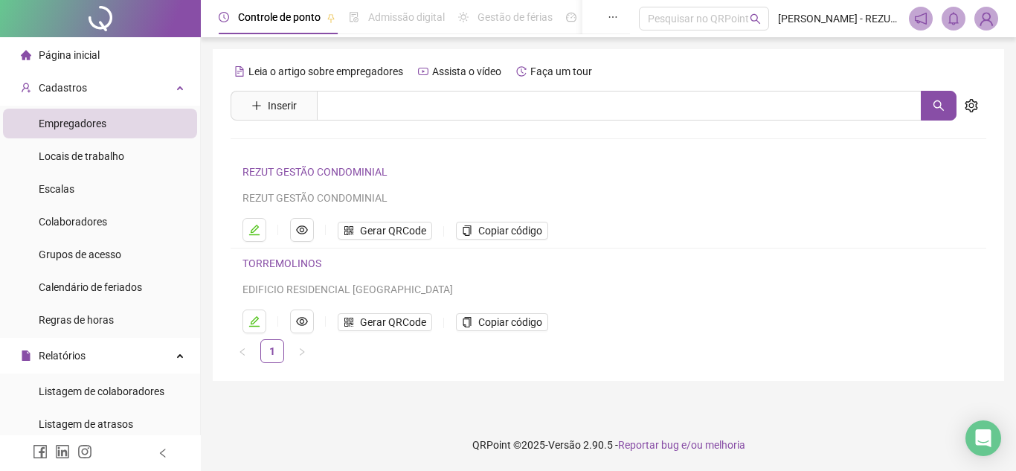
click at [310, 106] on span "Inserir" at bounding box center [274, 106] width 86 height 30
click at [298, 103] on button "Inserir" at bounding box center [274, 106] width 69 height 24
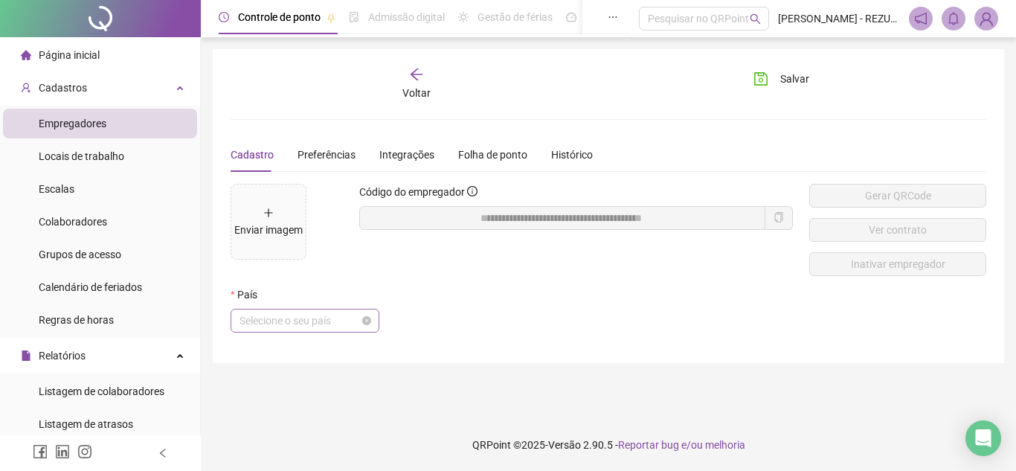
click at [284, 328] on span "Selecione o seu país" at bounding box center [305, 321] width 131 height 22
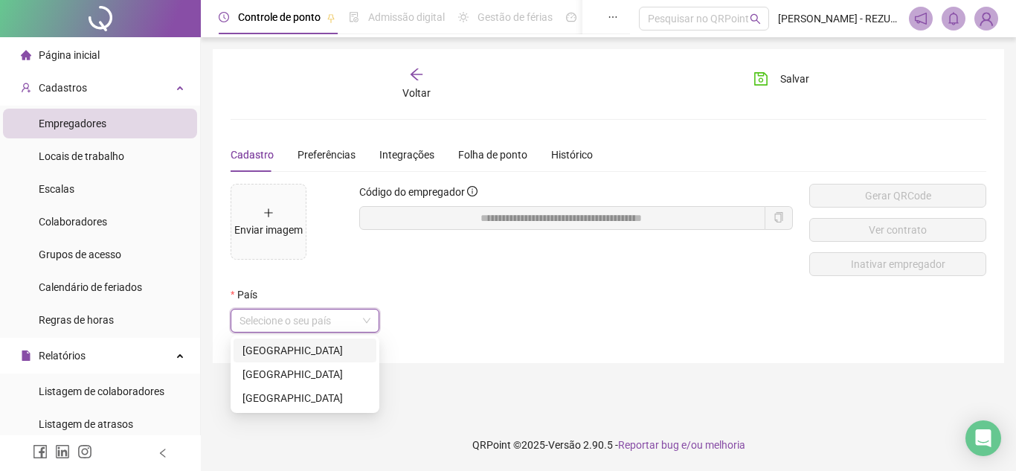
click at [292, 352] on div "[GEOGRAPHIC_DATA]" at bounding box center [305, 350] width 125 height 16
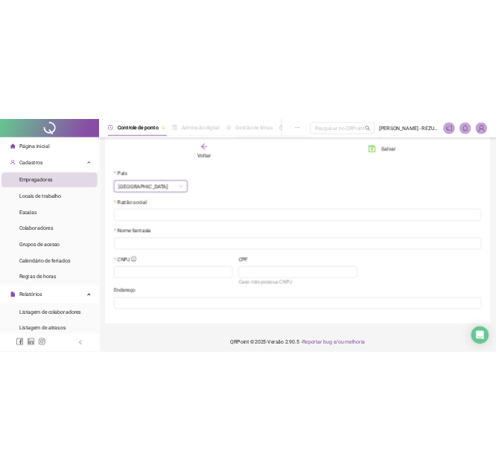
scroll to position [192, 0]
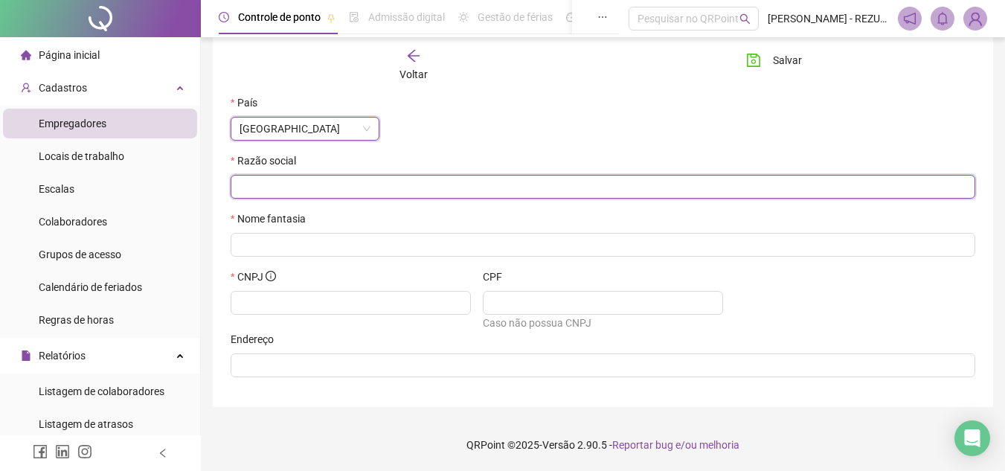
click at [292, 194] on input "text" at bounding box center [602, 187] width 724 height 16
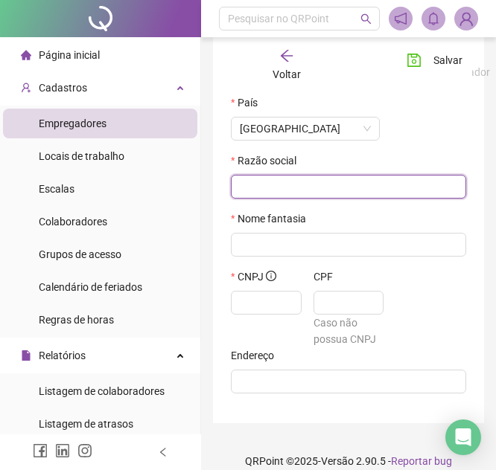
click at [334, 193] on input "text" at bounding box center [347, 187] width 214 height 16
type input "**********"
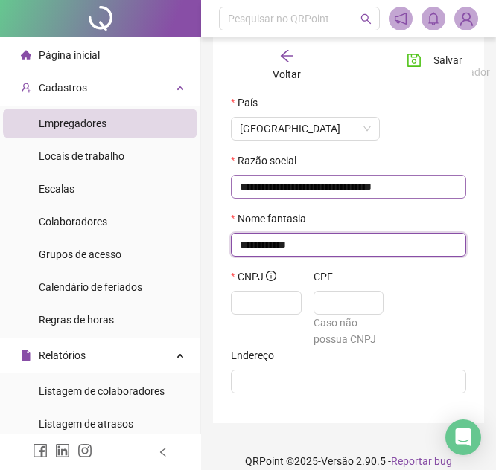
type input "**********"
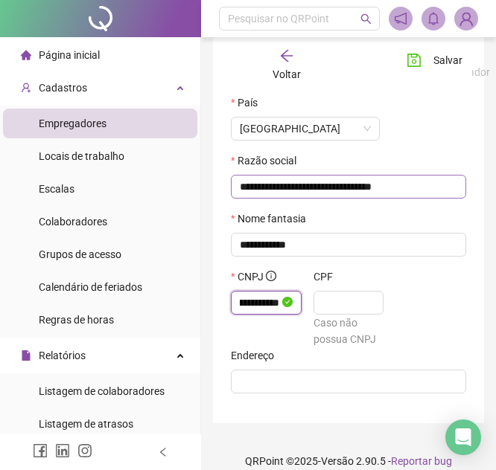
scroll to position [0, 51]
type input "**********"
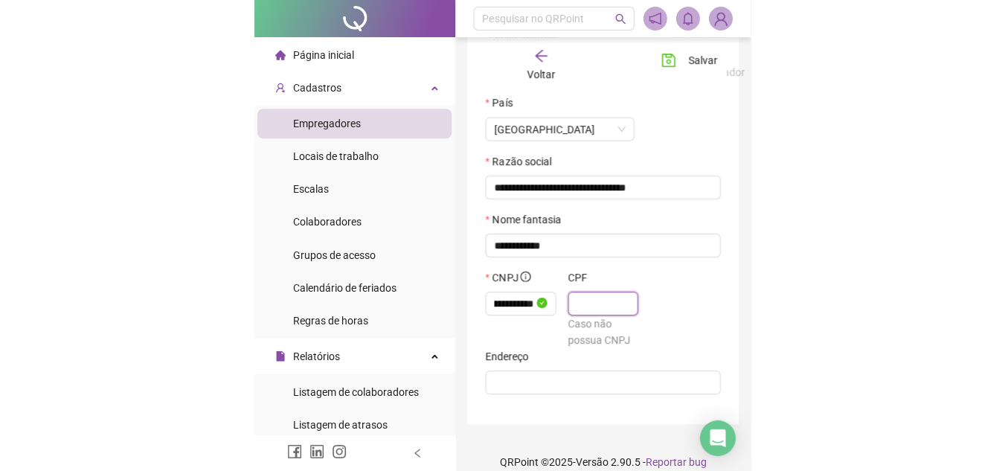
scroll to position [0, 0]
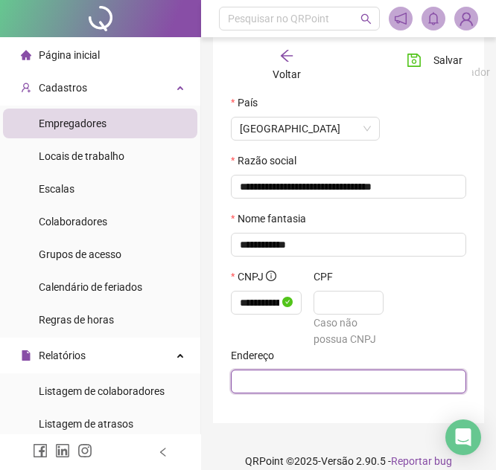
click at [336, 386] on input "text" at bounding box center [347, 382] width 214 height 16
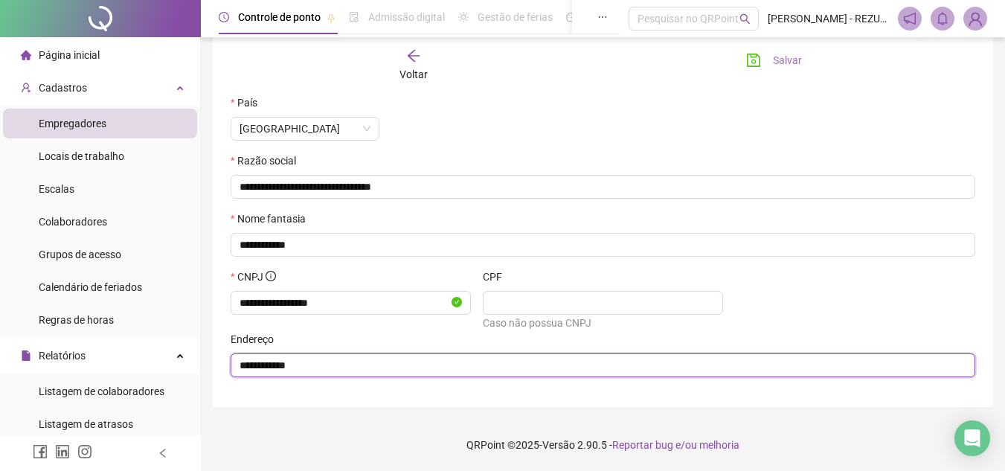
type input "**********"
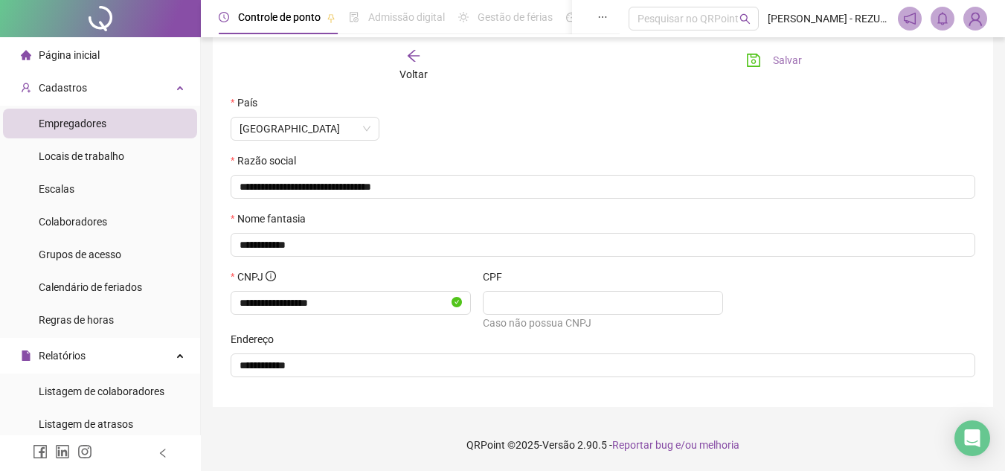
click at [766, 56] on button "Salvar" at bounding box center [774, 60] width 78 height 24
type input "**********"
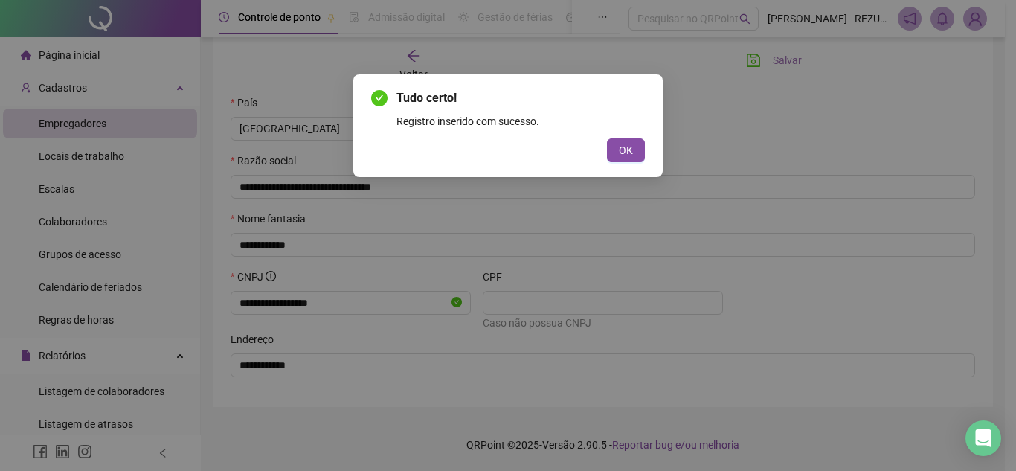
click at [766, 63] on div "Tudo certo! Registro inserido com sucesso. OK" at bounding box center [508, 235] width 1016 height 471
click at [626, 148] on span "OK" at bounding box center [626, 150] width 14 height 16
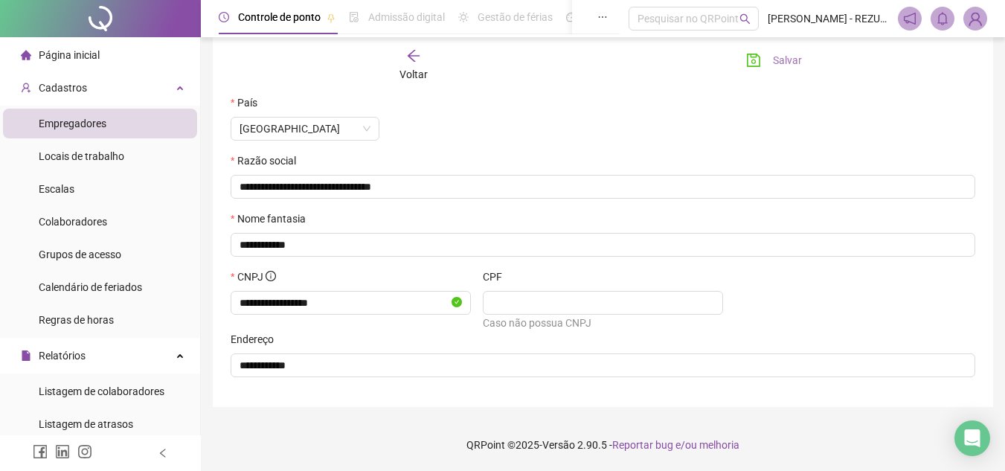
click at [785, 57] on span "Salvar" at bounding box center [787, 60] width 29 height 16
click at [411, 60] on icon "arrow-left" at bounding box center [413, 55] width 15 height 15
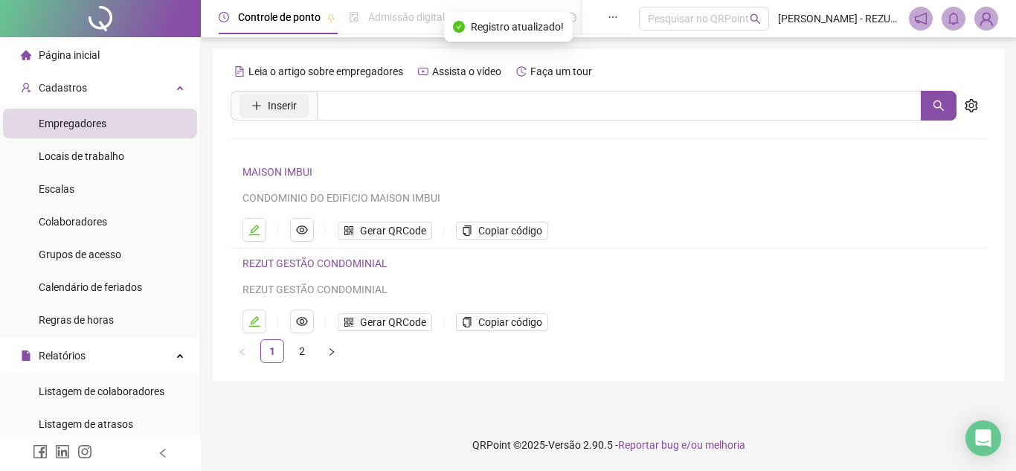
click at [278, 97] on span "Inserir" at bounding box center [282, 105] width 29 height 16
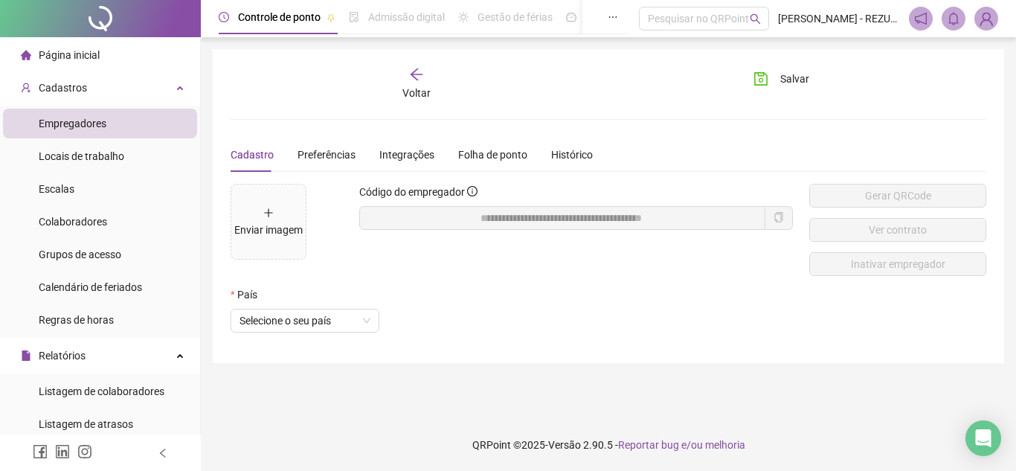
click at [431, 99] on div "Voltar" at bounding box center [417, 84] width 116 height 34
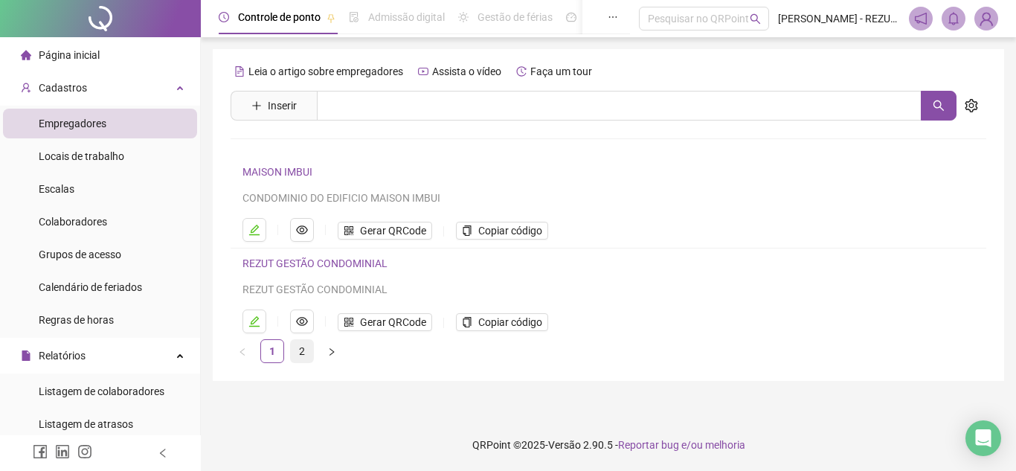
click at [294, 356] on link "2" at bounding box center [302, 351] width 22 height 22
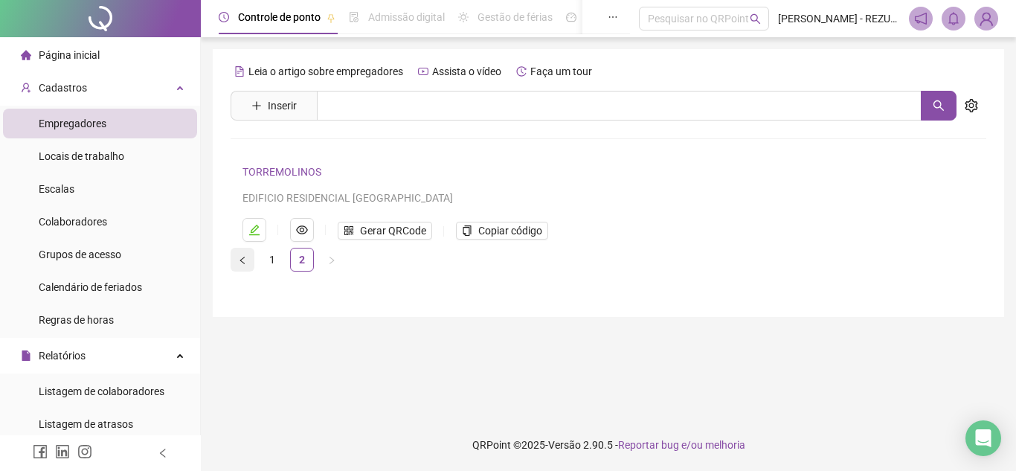
click at [243, 262] on icon "left" at bounding box center [242, 260] width 9 height 9
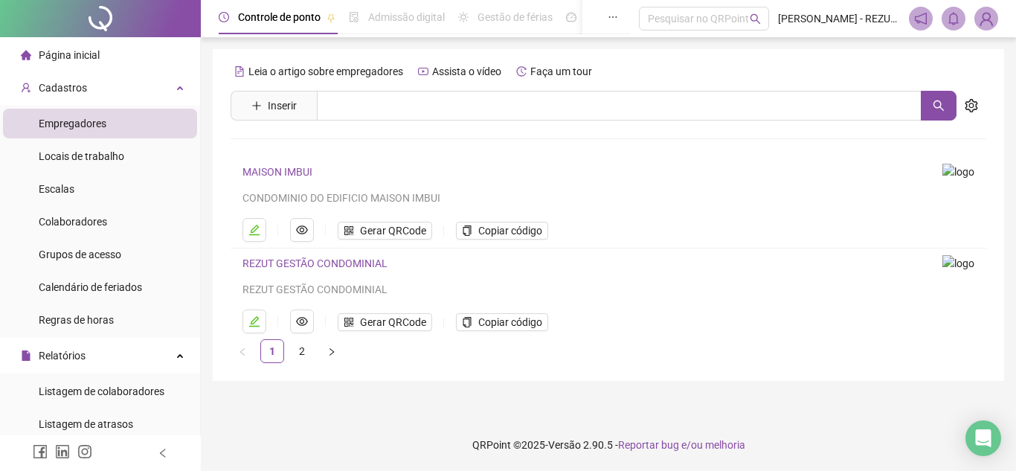
click at [290, 90] on div "Leia o artigo sobre empregadores Assista o vídeo Faça um tour Inserir Nenhum re…" at bounding box center [609, 212] width 756 height 304
click at [293, 97] on button "Inserir" at bounding box center [274, 106] width 69 height 24
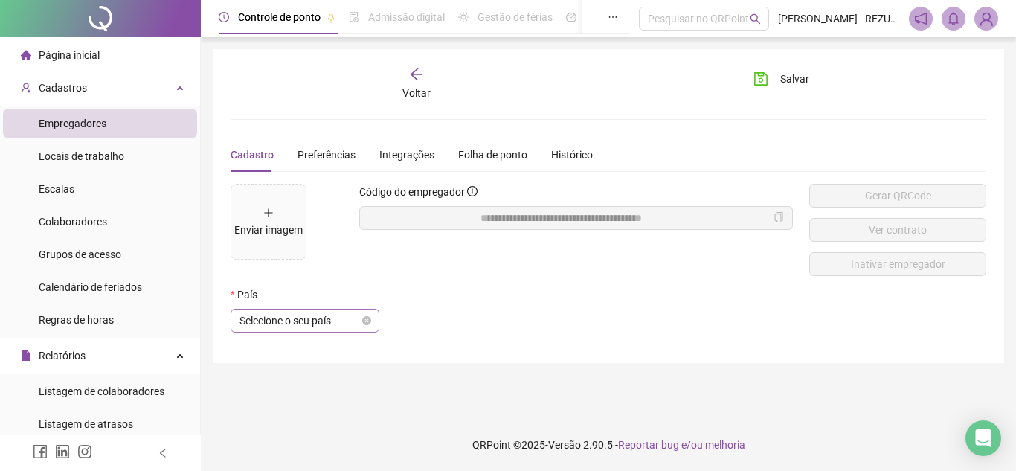
click at [303, 310] on span "Selecione o seu país" at bounding box center [305, 321] width 131 height 22
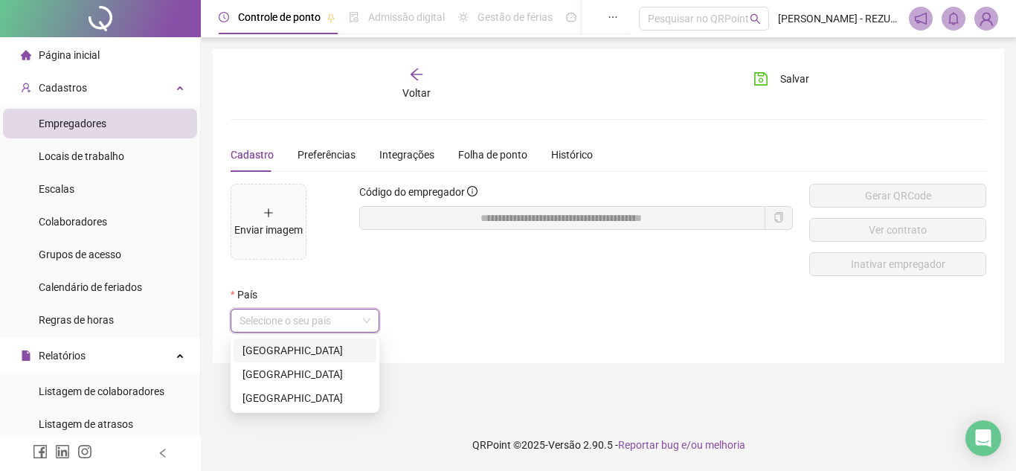
click at [295, 342] on div "[GEOGRAPHIC_DATA]" at bounding box center [305, 350] width 125 height 16
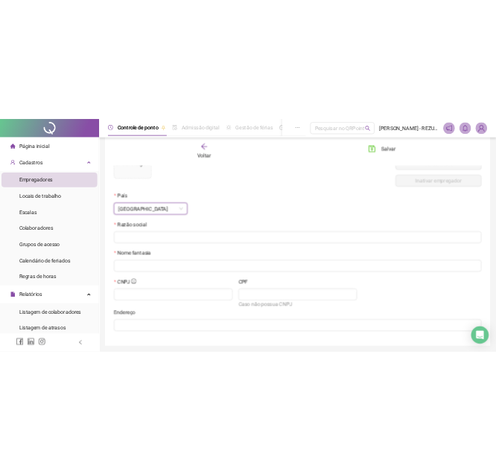
scroll to position [149, 0]
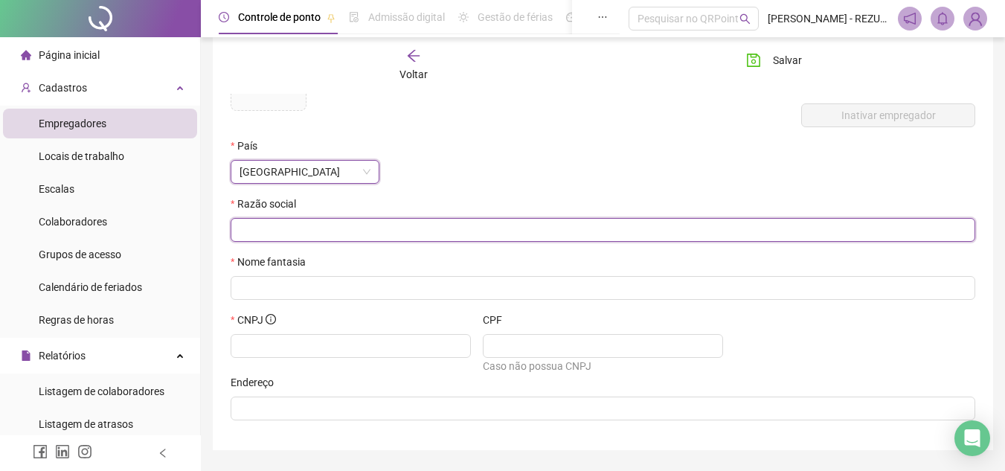
click at [296, 222] on input "text" at bounding box center [602, 230] width 724 height 16
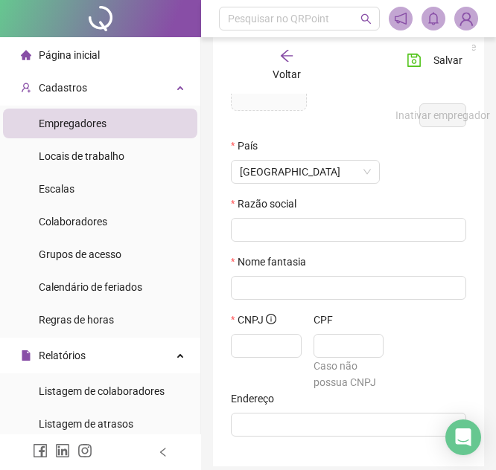
drag, startPoint x: 284, startPoint y: 129, endPoint x: 222, endPoint y: 128, distance: 62.5
click at [282, 129] on div "Código do empregador" at bounding box center [337, 86] width 147 height 103
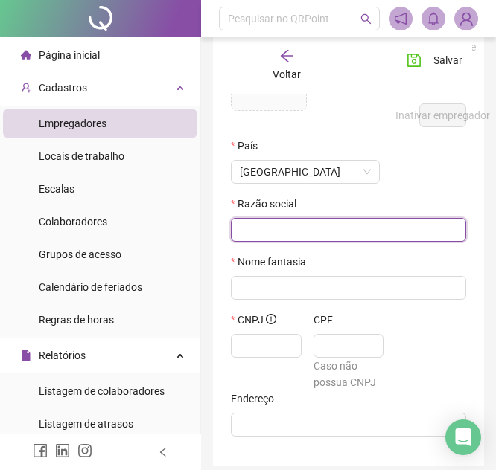
click at [288, 223] on input "text" at bounding box center [347, 230] width 214 height 16
type input "**********"
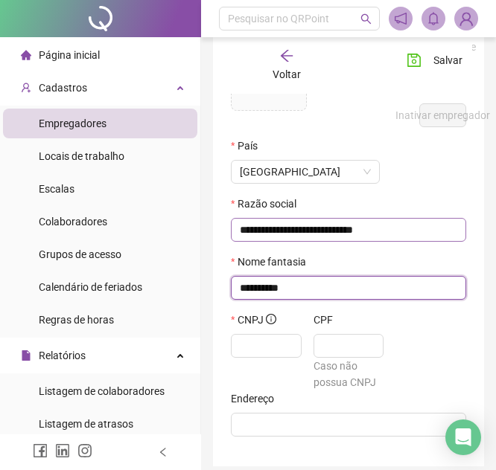
type input "**********"
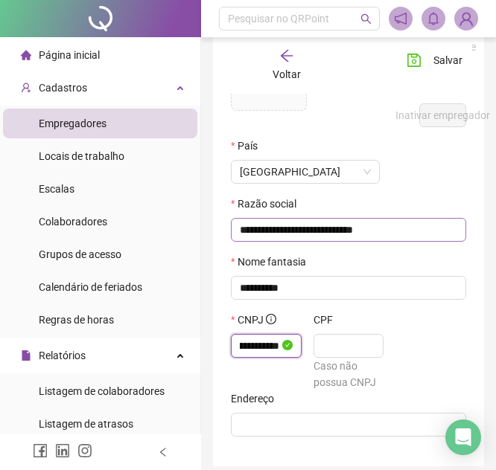
scroll to position [0, 51]
type input "**********"
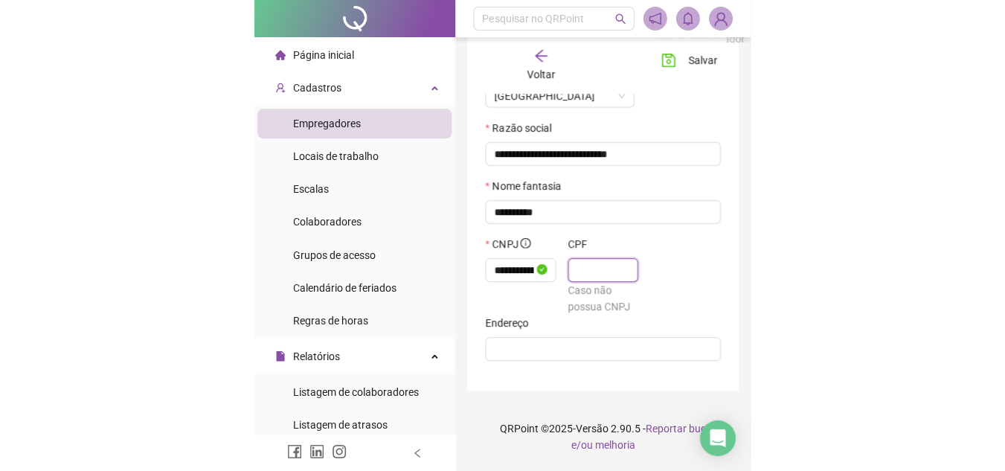
scroll to position [192, 0]
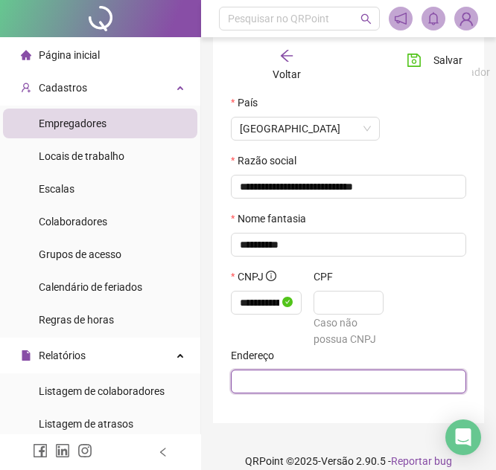
click at [304, 381] on input "text" at bounding box center [347, 382] width 214 height 16
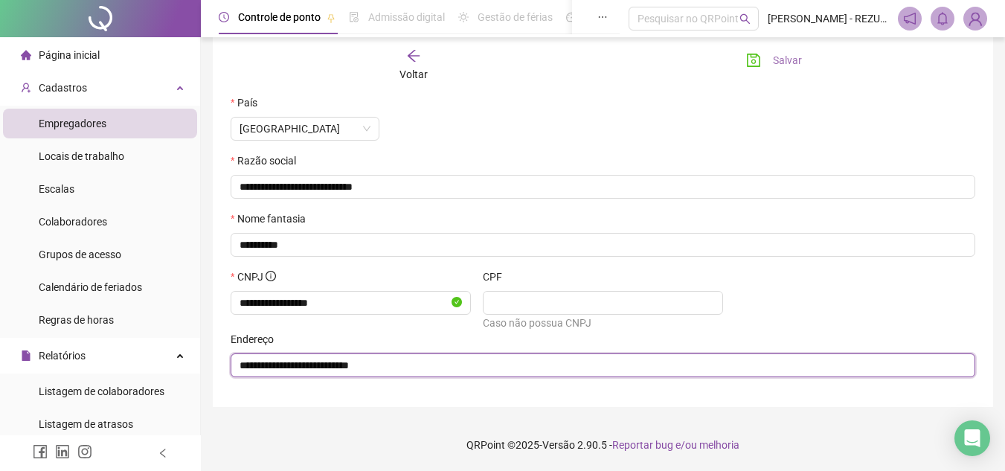
type input "**********"
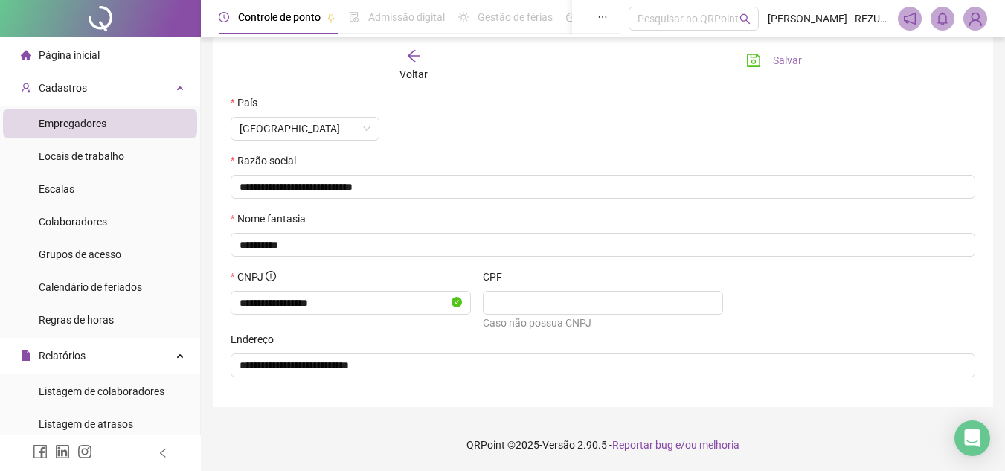
click at [764, 58] on button "Salvar" at bounding box center [774, 60] width 78 height 24
type input "**********"
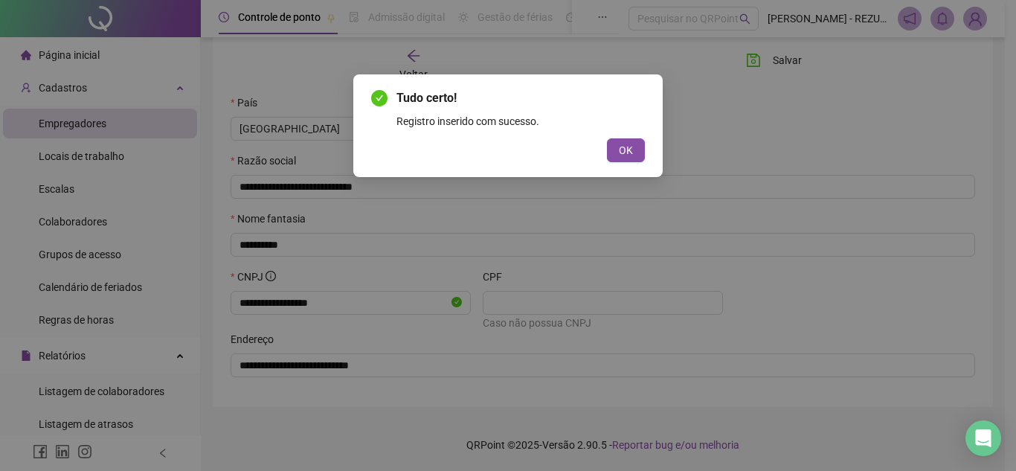
click at [634, 143] on button "OK" at bounding box center [626, 150] width 38 height 24
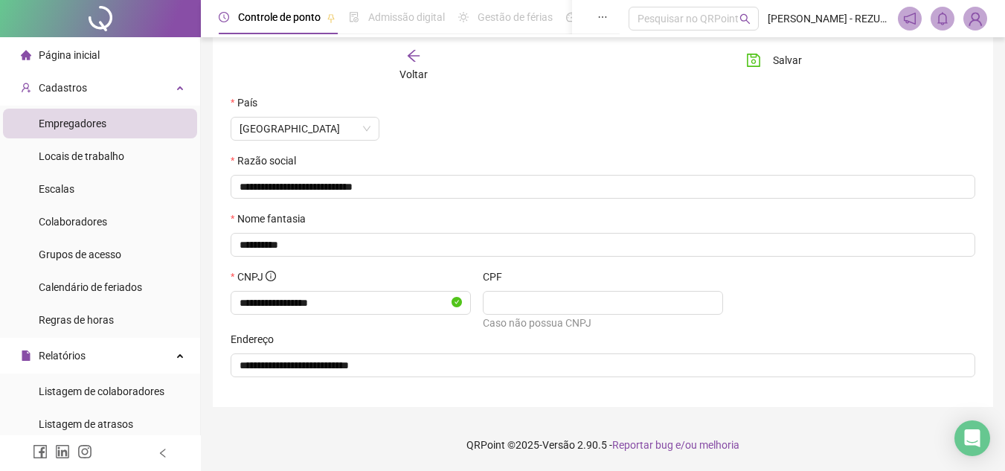
drag, startPoint x: 787, startPoint y: 58, endPoint x: 663, endPoint y: 69, distance: 124.8
click at [786, 57] on span "Salvar" at bounding box center [787, 60] width 29 height 16
click at [422, 51] on div "Voltar" at bounding box center [414, 65] width 115 height 34
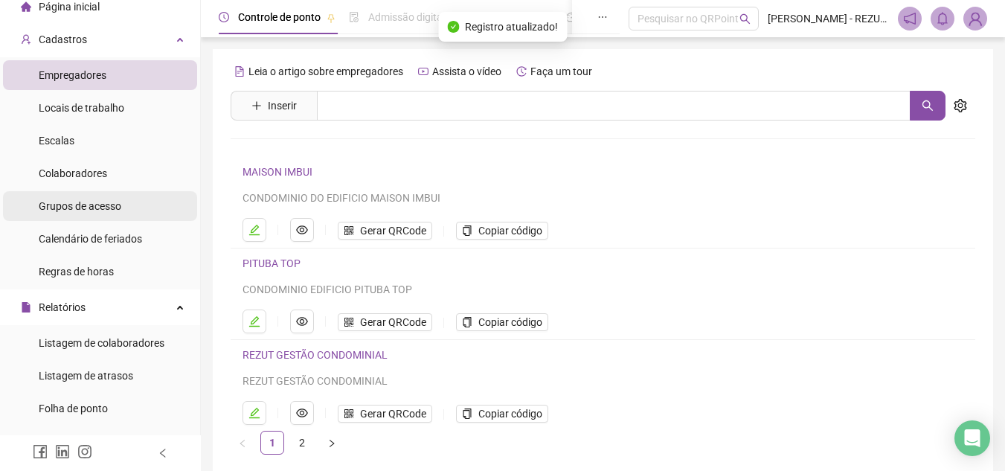
scroll to position [74, 0]
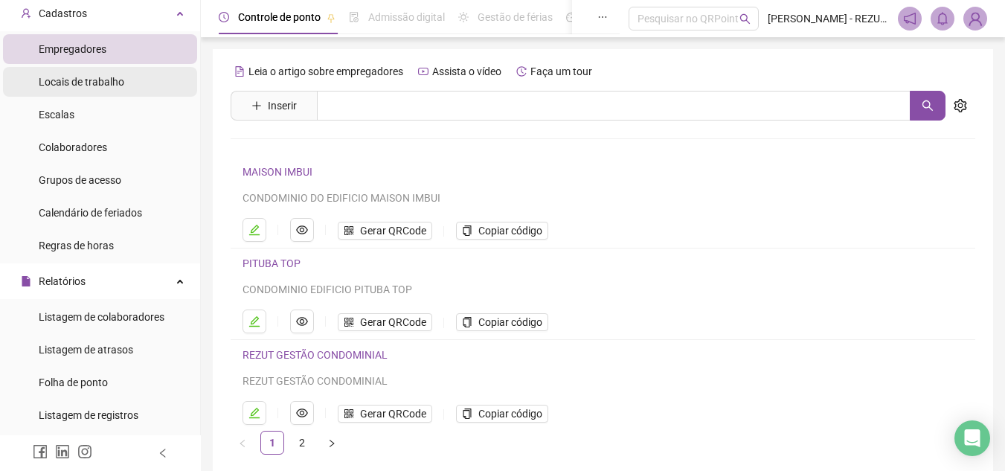
click at [92, 80] on span "Locais de trabalho" at bounding box center [82, 82] width 86 height 12
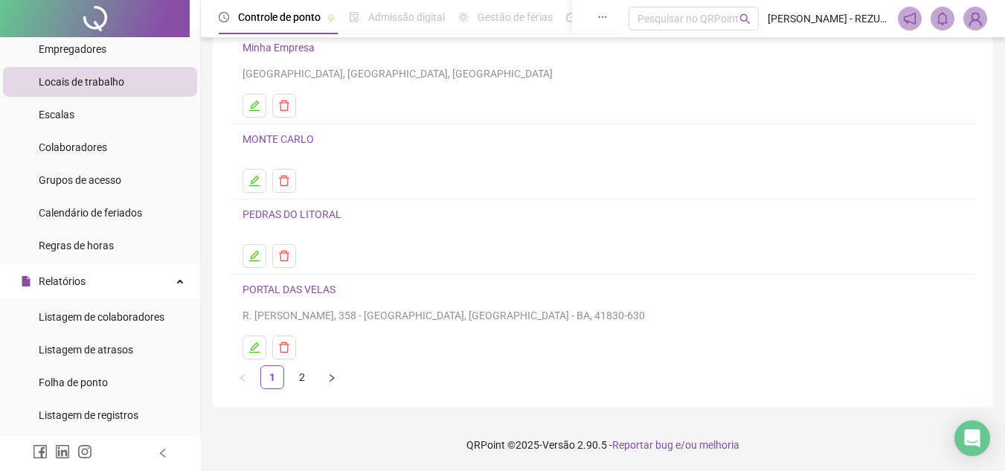
scroll to position [125, 0]
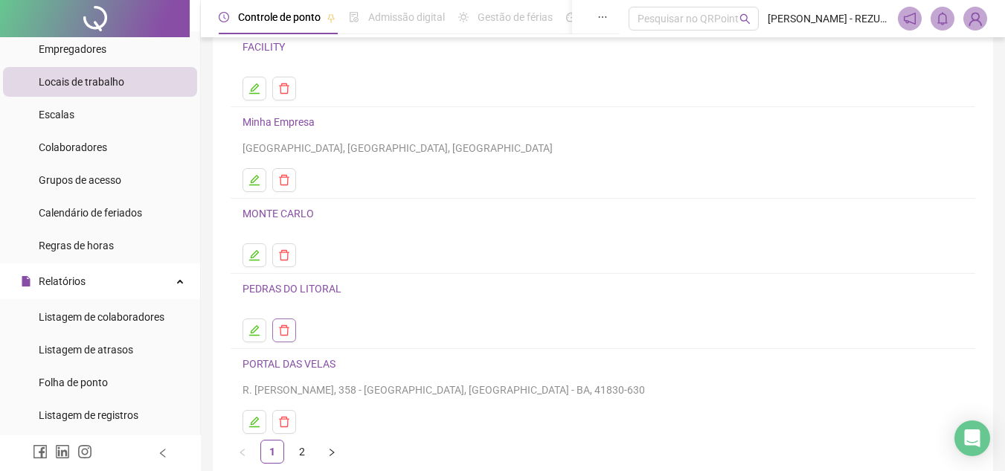
click at [289, 322] on button "button" at bounding box center [284, 330] width 24 height 24
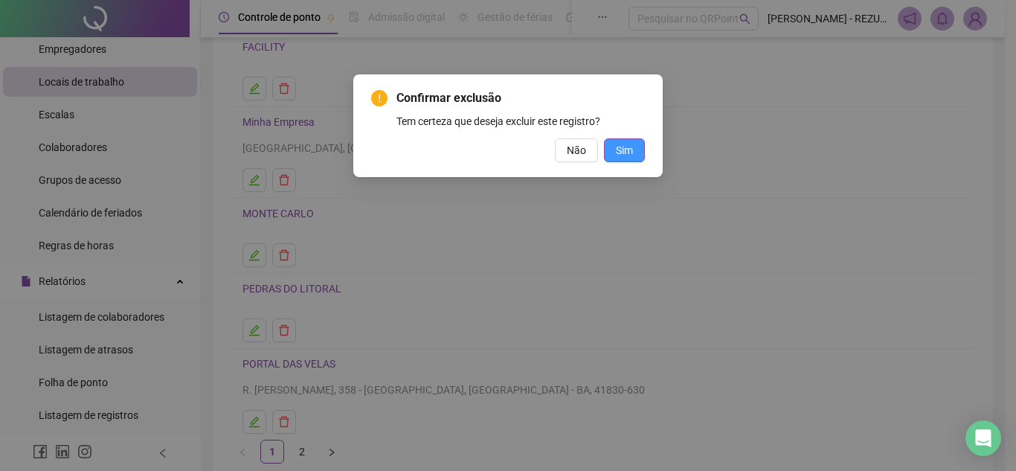
click at [628, 153] on span "Sim" at bounding box center [624, 150] width 17 height 16
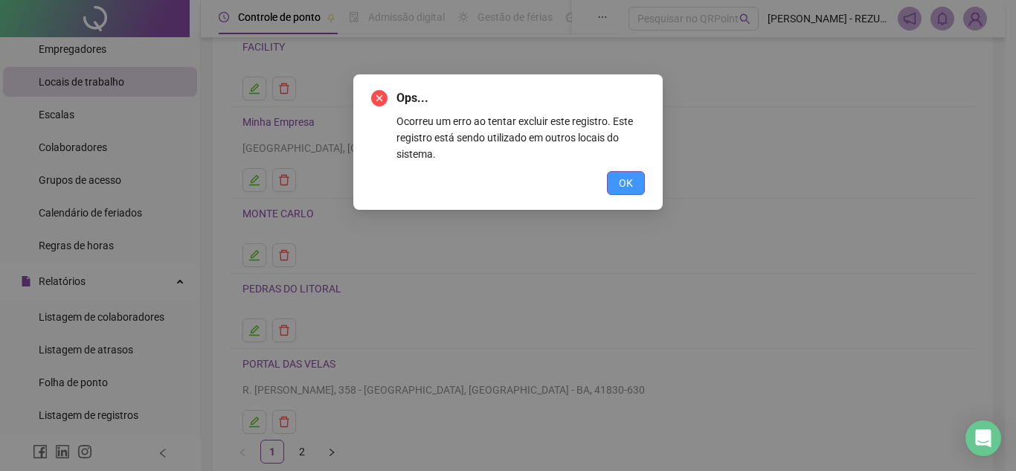
click at [618, 182] on button "OK" at bounding box center [626, 183] width 38 height 24
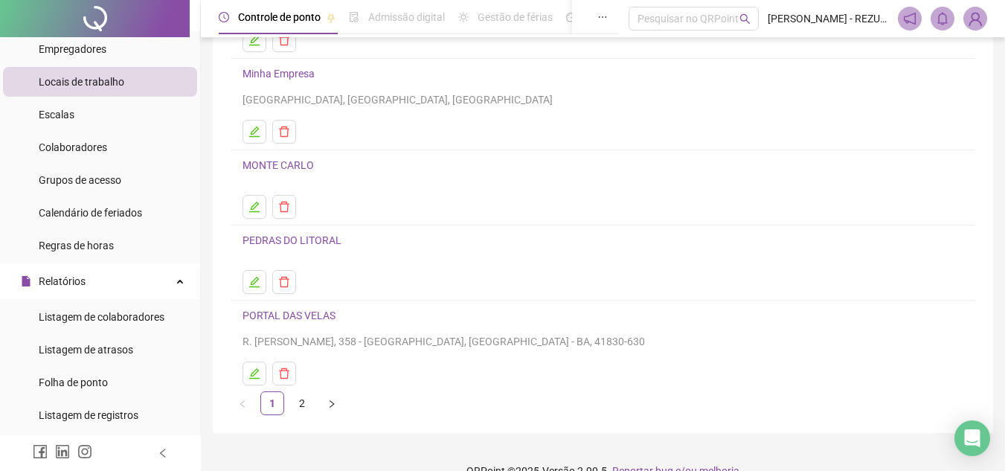
scroll to position [199, 0]
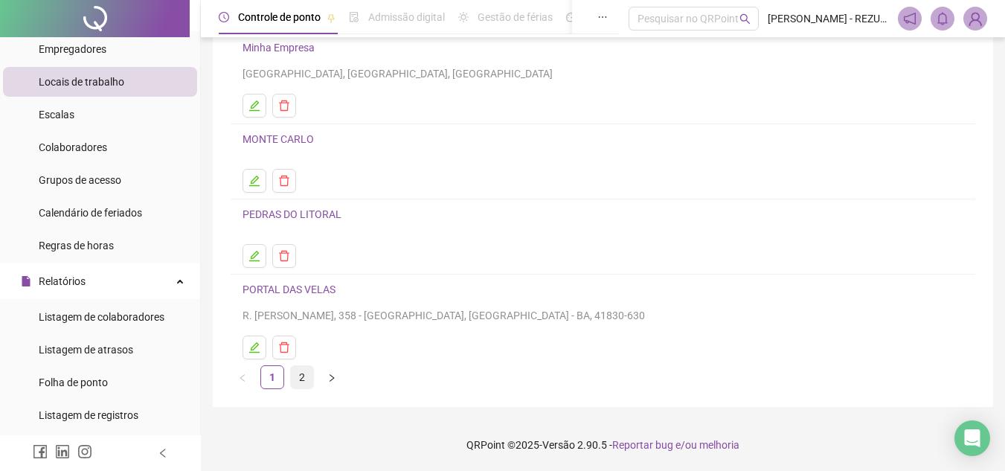
click at [298, 374] on link "2" at bounding box center [302, 377] width 22 height 22
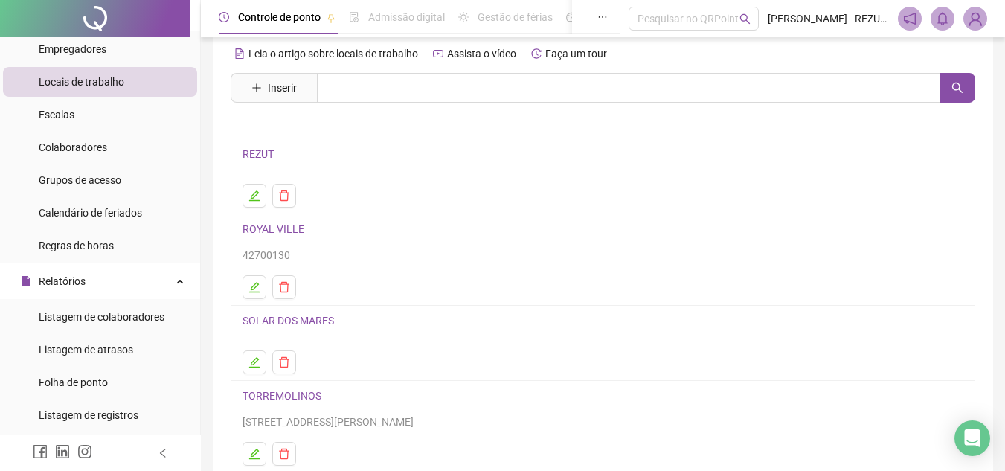
scroll to position [0, 0]
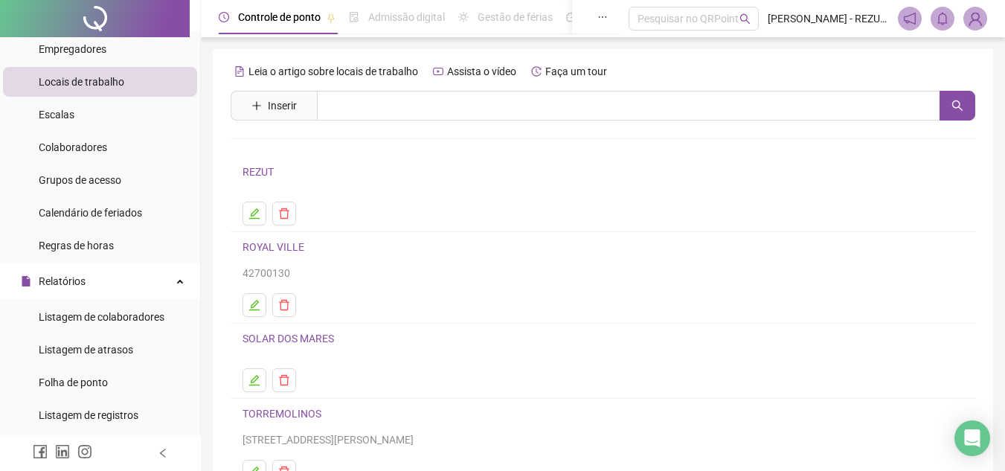
click at [281, 319] on li "ROYAL VILLE 42700130" at bounding box center [603, 278] width 745 height 92
click at [281, 312] on button "button" at bounding box center [284, 305] width 24 height 24
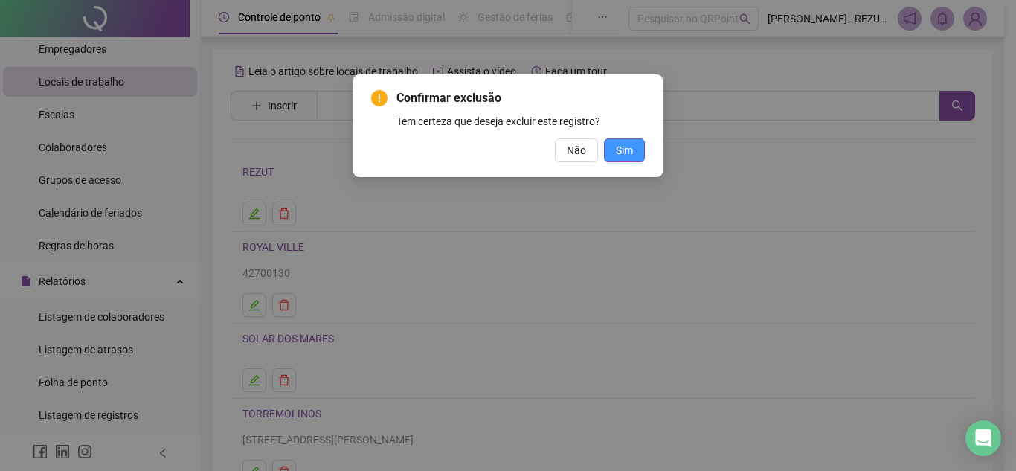
click at [638, 147] on button "Sim" at bounding box center [624, 150] width 41 height 24
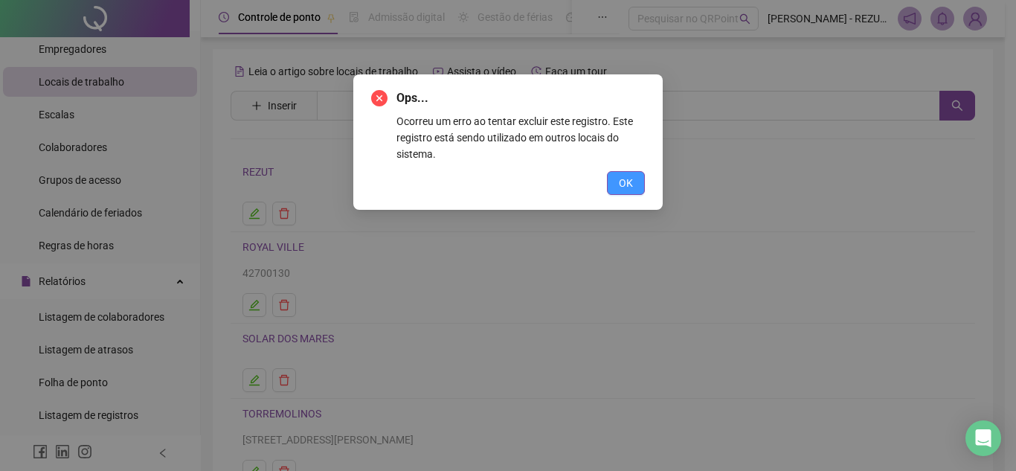
click at [635, 179] on button "OK" at bounding box center [626, 183] width 38 height 24
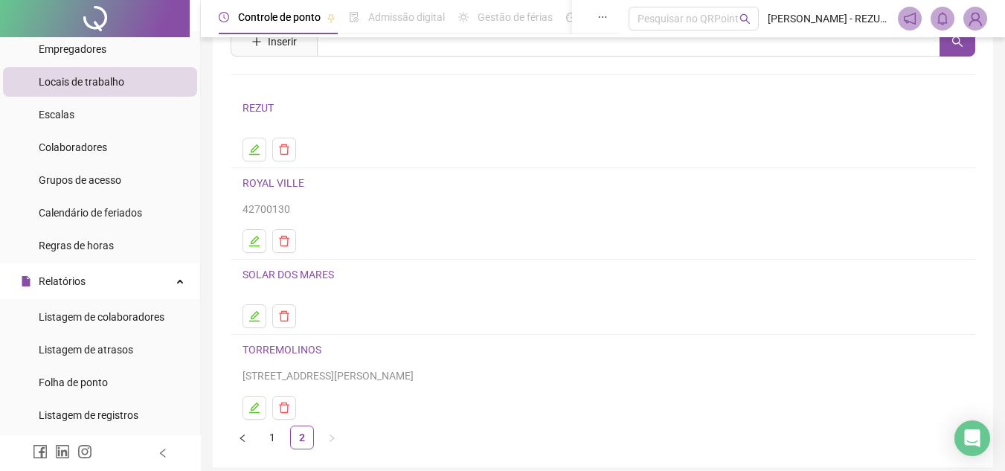
scroll to position [124, 0]
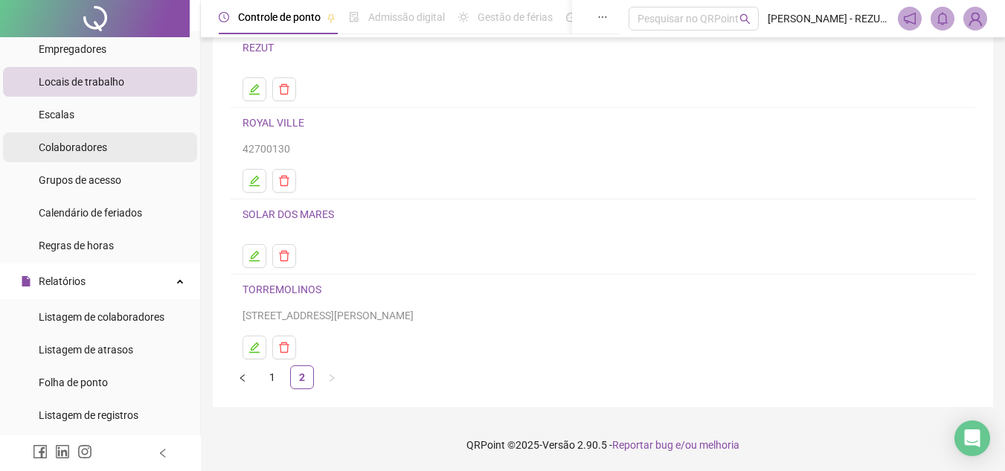
click at [116, 153] on li "Colaboradores" at bounding box center [100, 147] width 194 height 30
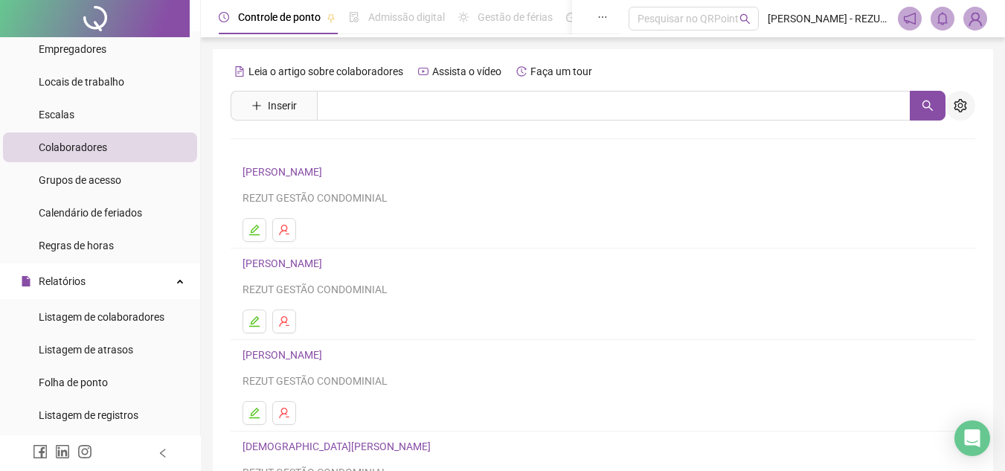
click at [962, 94] on button "button" at bounding box center [961, 106] width 30 height 30
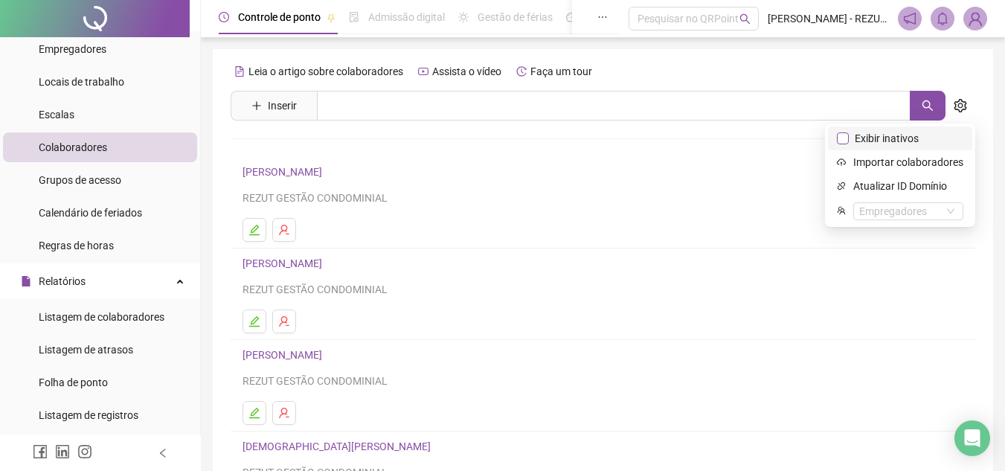
click at [901, 146] on span "Exibir inativos" at bounding box center [887, 138] width 76 height 16
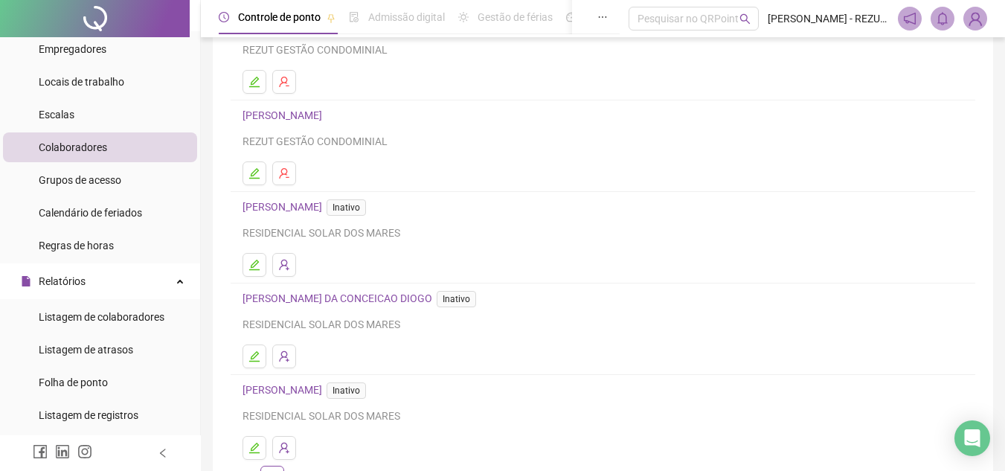
scroll to position [149, 0]
click at [260, 263] on icon "edit" at bounding box center [255, 264] width 12 height 12
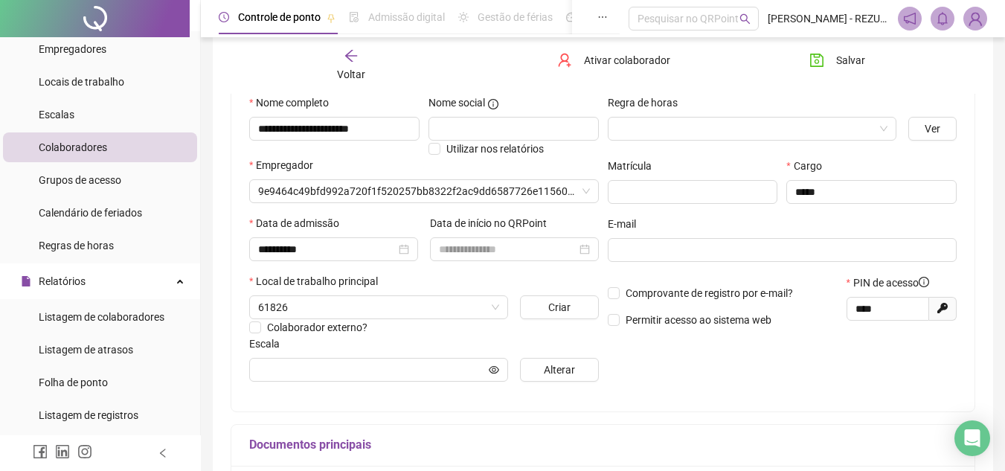
scroll to position [156, 0]
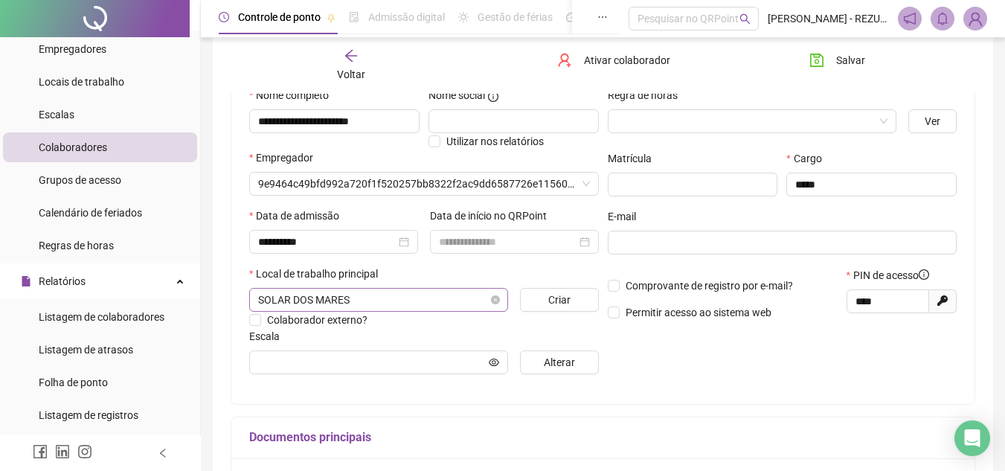
click at [488, 294] on span "SOLAR DOS MARES" at bounding box center [378, 300] width 241 height 22
click at [501, 301] on div "SOLAR DOS MARES" at bounding box center [378, 300] width 259 height 24
drag, startPoint x: 493, startPoint y: 297, endPoint x: 479, endPoint y: 291, distance: 14.7
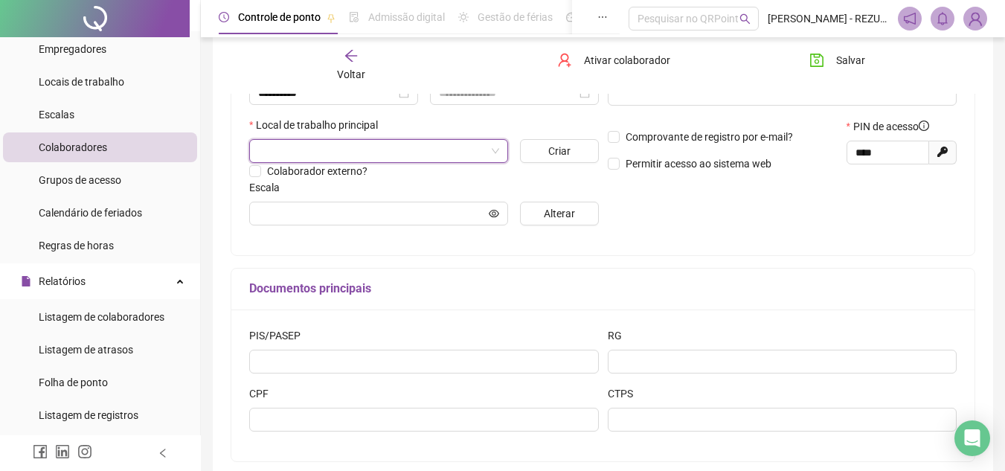
click at [671, 266] on div "**********" at bounding box center [603, 170] width 745 height 583
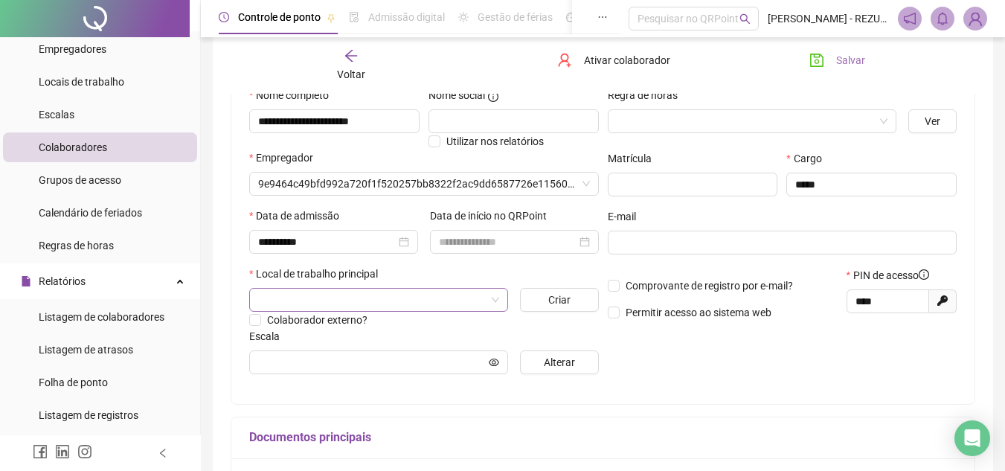
click at [834, 52] on button "Salvar" at bounding box center [837, 60] width 78 height 24
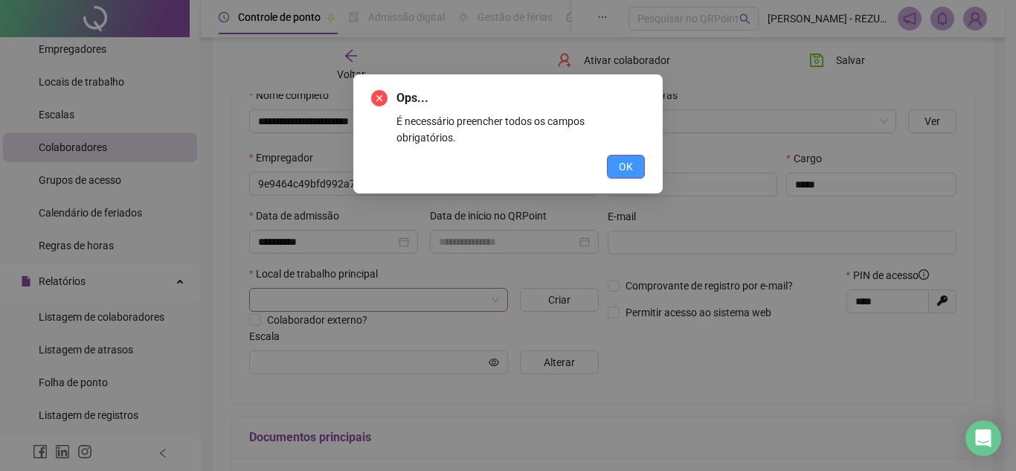
click at [612, 155] on button "OK" at bounding box center [626, 167] width 38 height 24
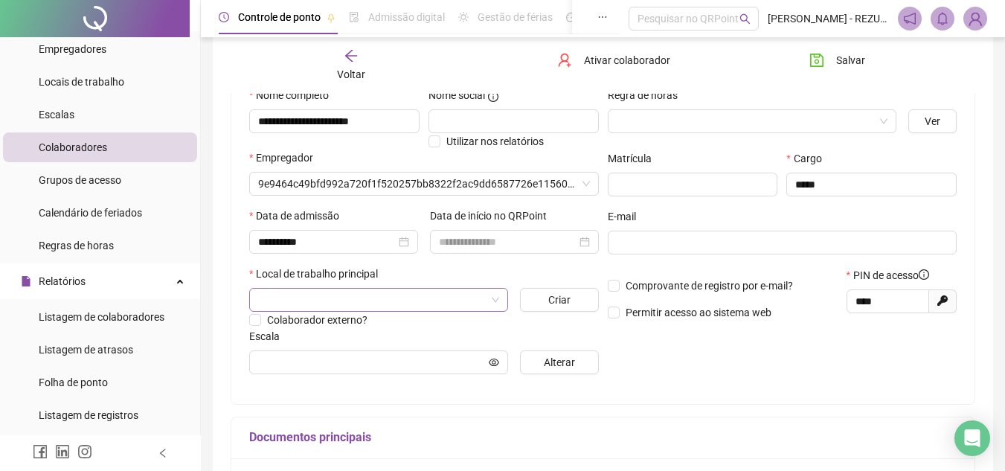
click at [418, 303] on input "search" at bounding box center [372, 300] width 228 height 22
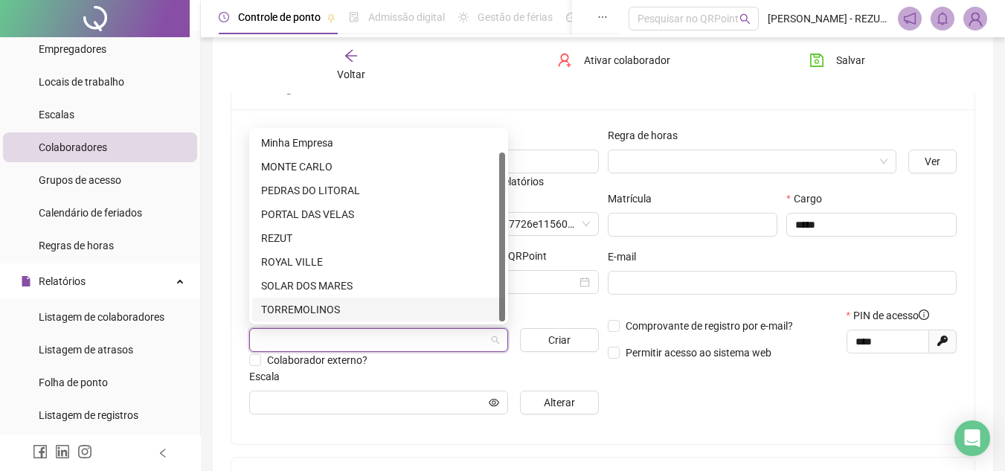
scroll to position [0, 0]
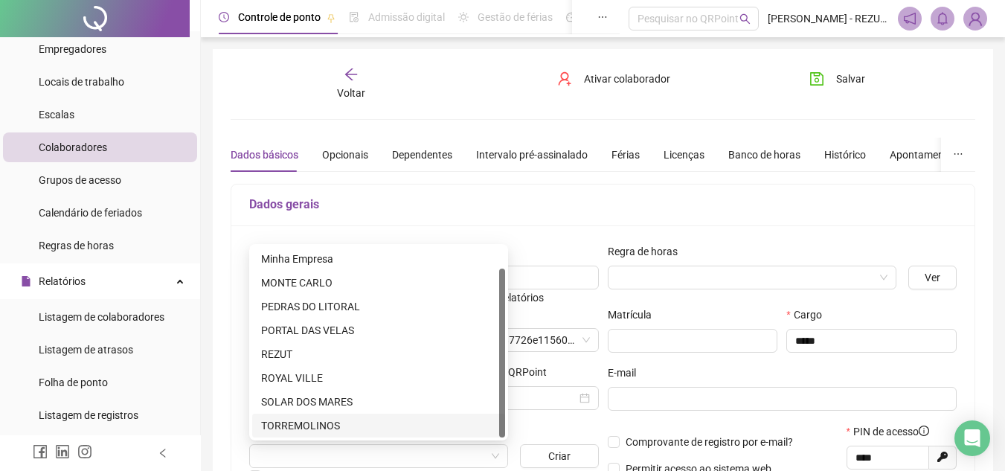
click at [369, 66] on div "**********" at bounding box center [603, 417] width 781 height 736
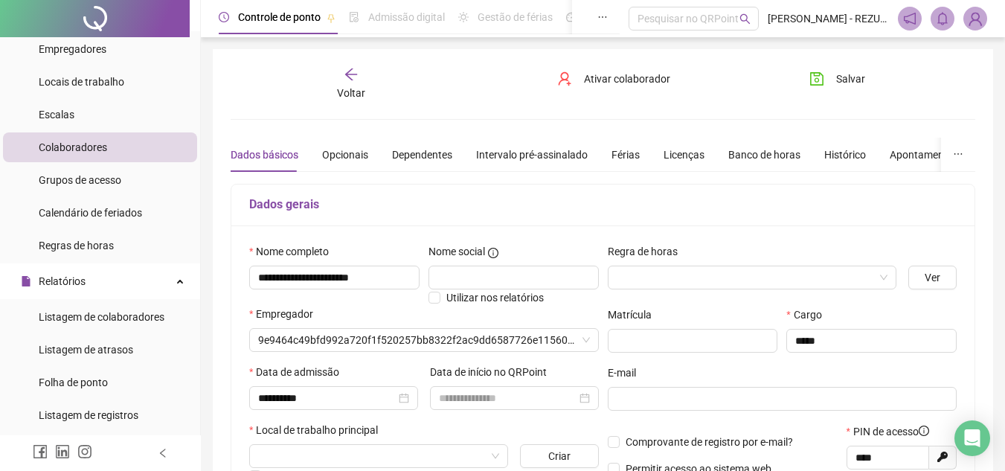
click at [357, 79] on div "Voltar" at bounding box center [351, 84] width 115 height 34
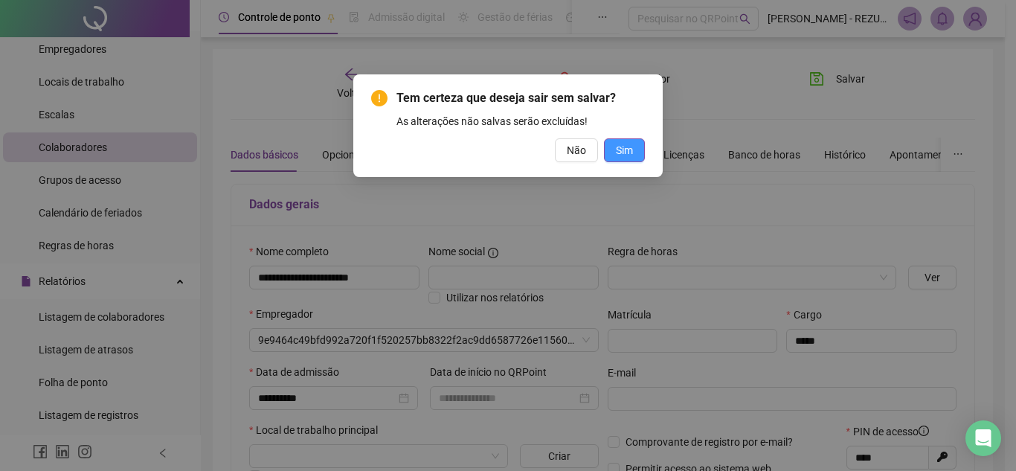
click at [618, 145] on span "Sim" at bounding box center [624, 150] width 17 height 16
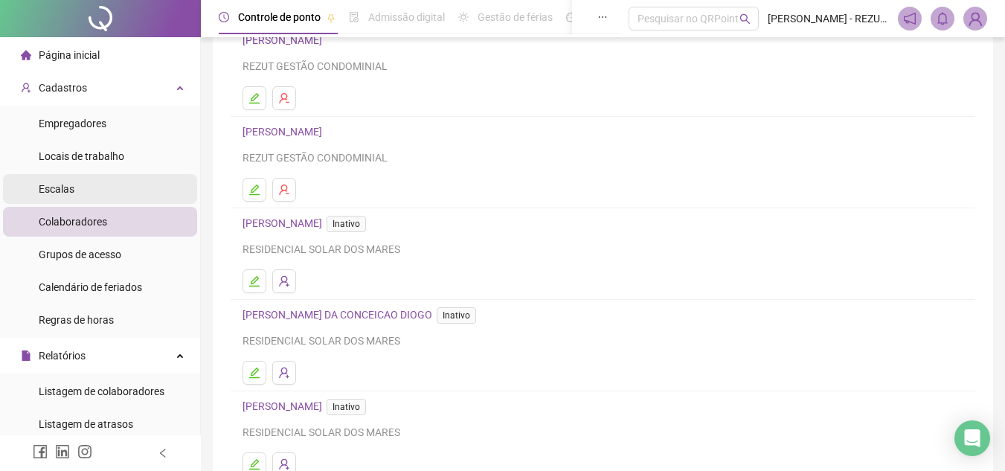
scroll to position [149, 0]
